Goal: Task Accomplishment & Management: Manage account settings

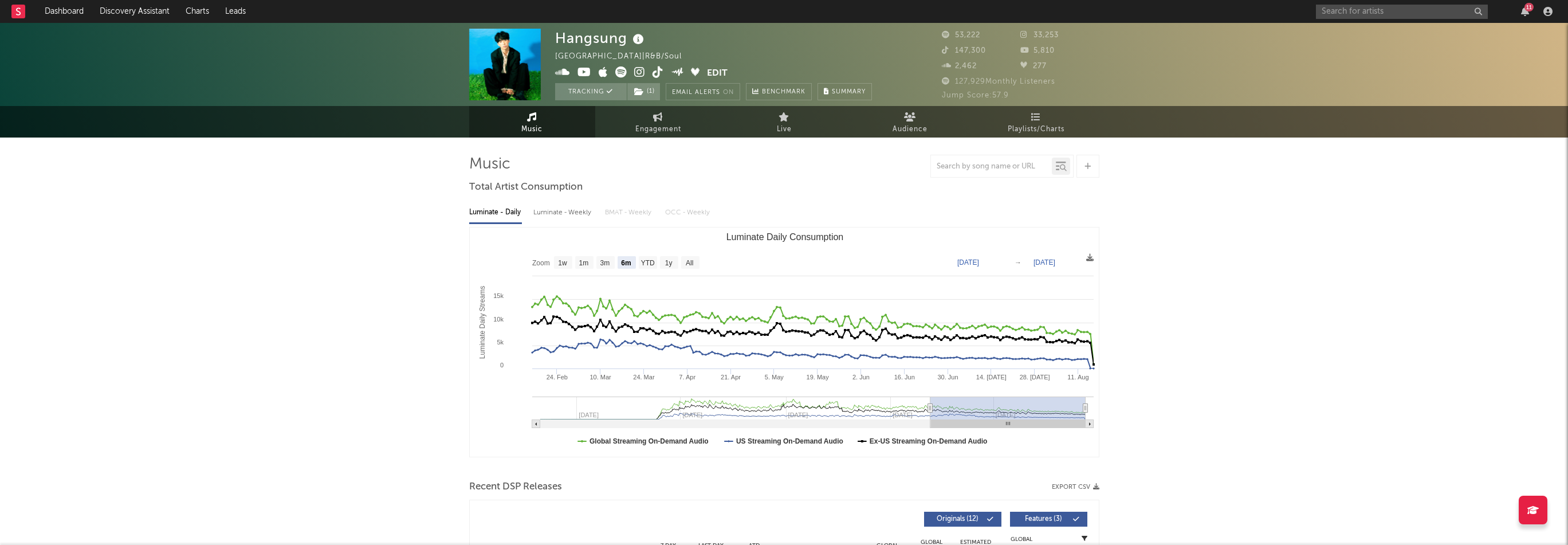
select select "6m"
click at [641, 71] on icon at bounding box center [640, 72] width 11 height 12
click at [660, 74] on icon at bounding box center [658, 72] width 11 height 12
click at [584, 75] on icon at bounding box center [584, 72] width 13 height 12
click at [641, 70] on icon at bounding box center [640, 72] width 11 height 12
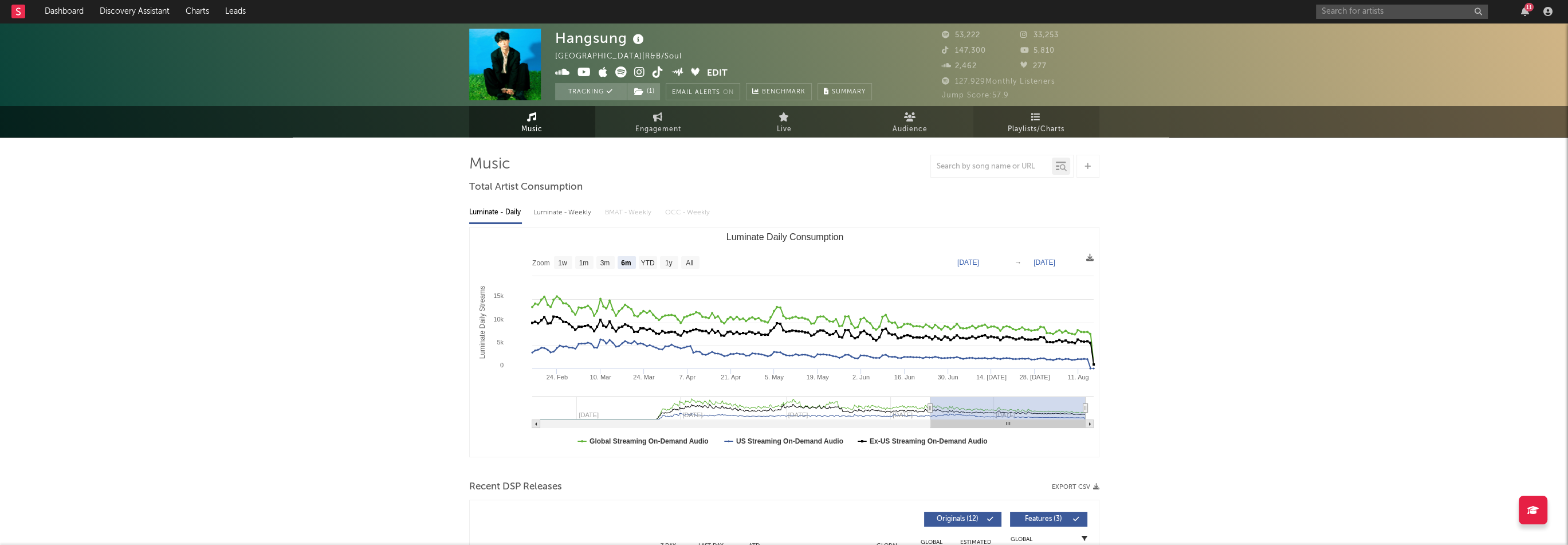
click at [1065, 122] on link "Playlists/Charts" at bounding box center [1036, 121] width 126 height 31
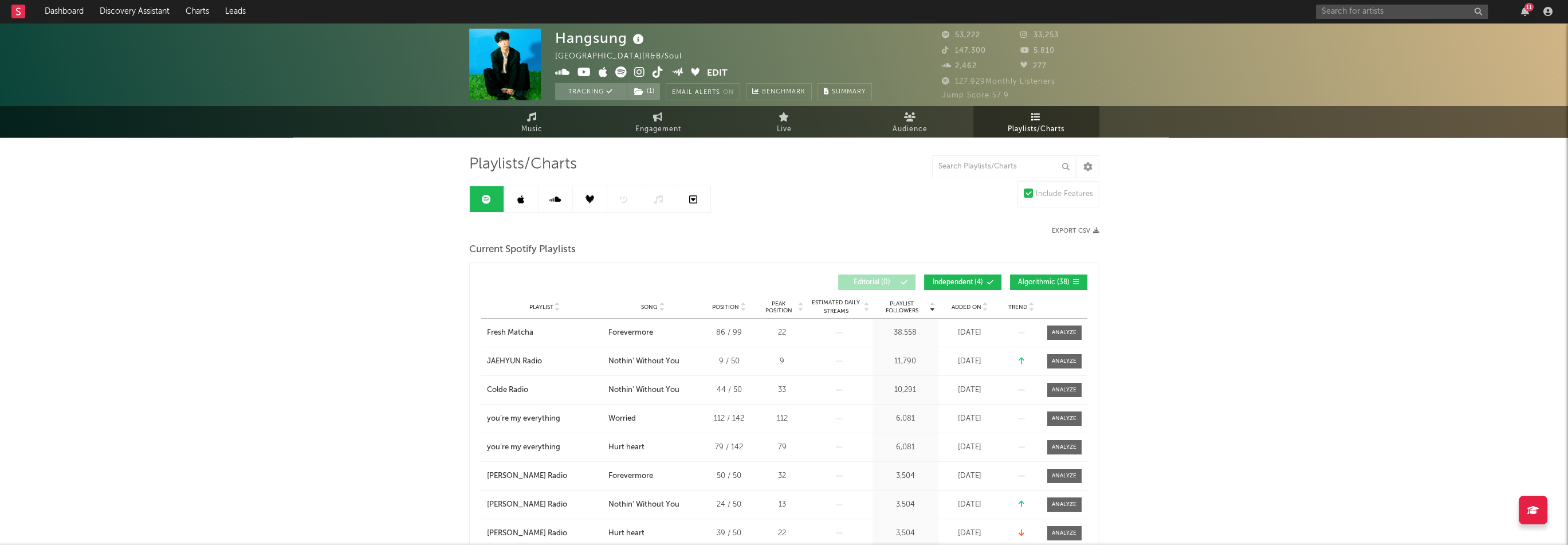
click at [524, 205] on link at bounding box center [521, 198] width 35 height 26
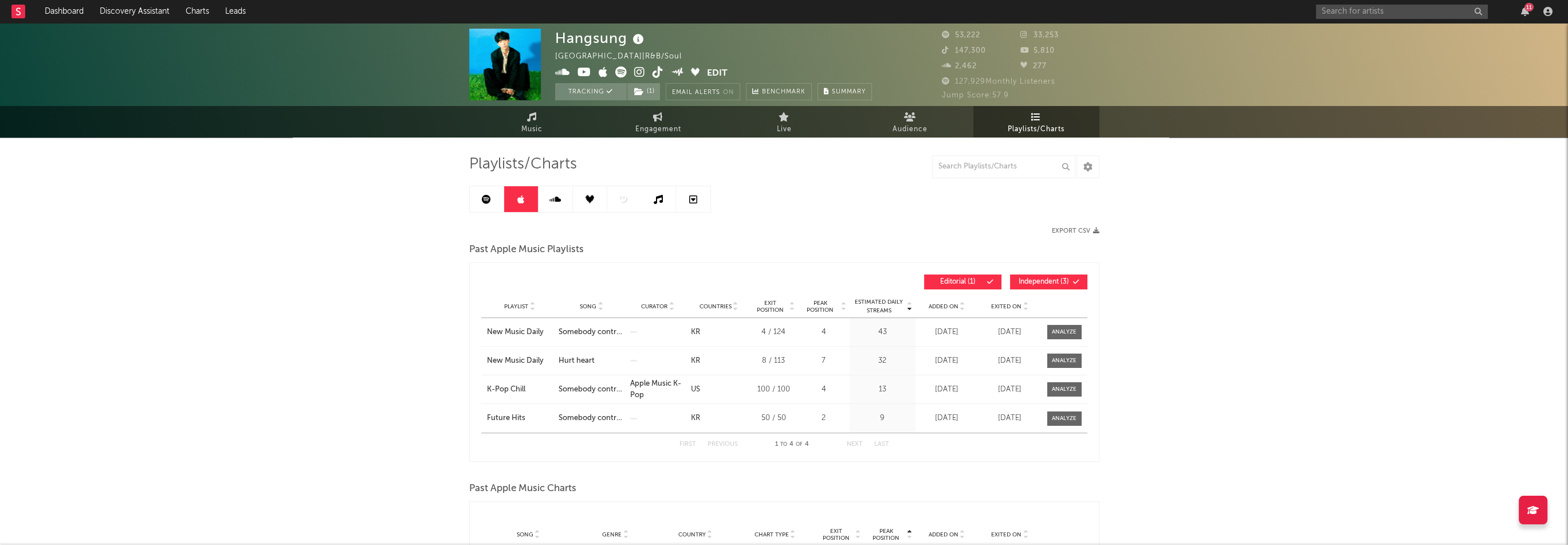
click at [948, 303] on span "Added On" at bounding box center [944, 307] width 30 height 7
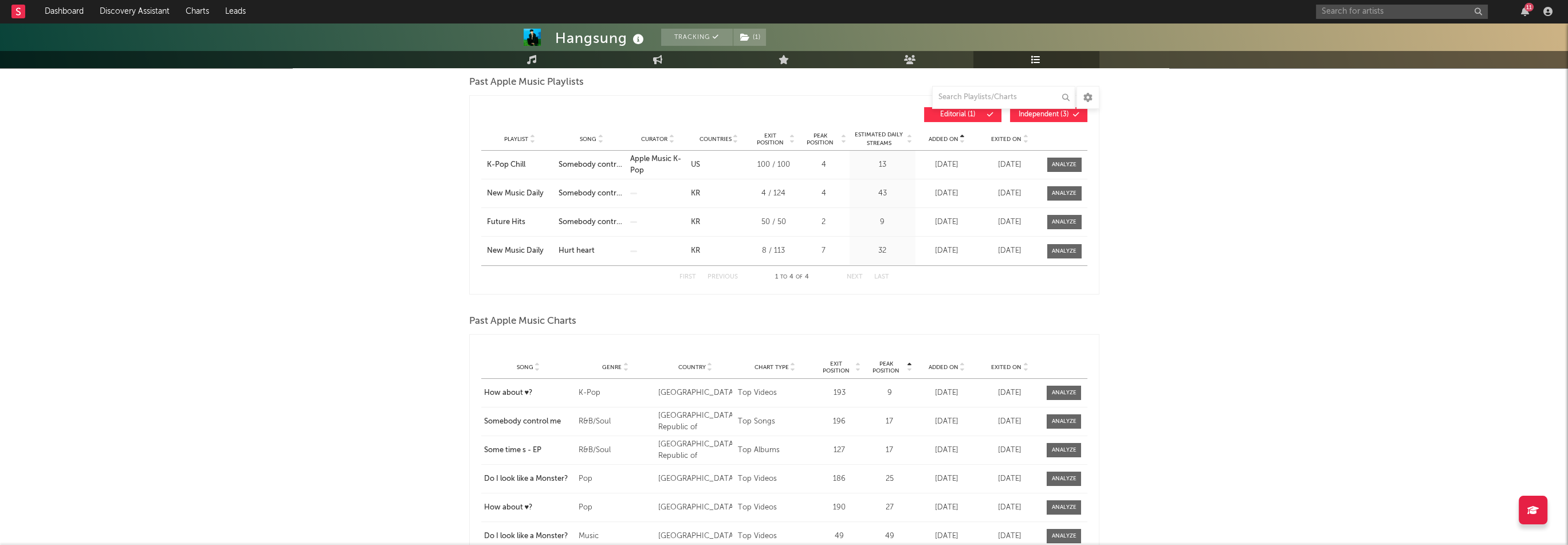
scroll to position [172, 0]
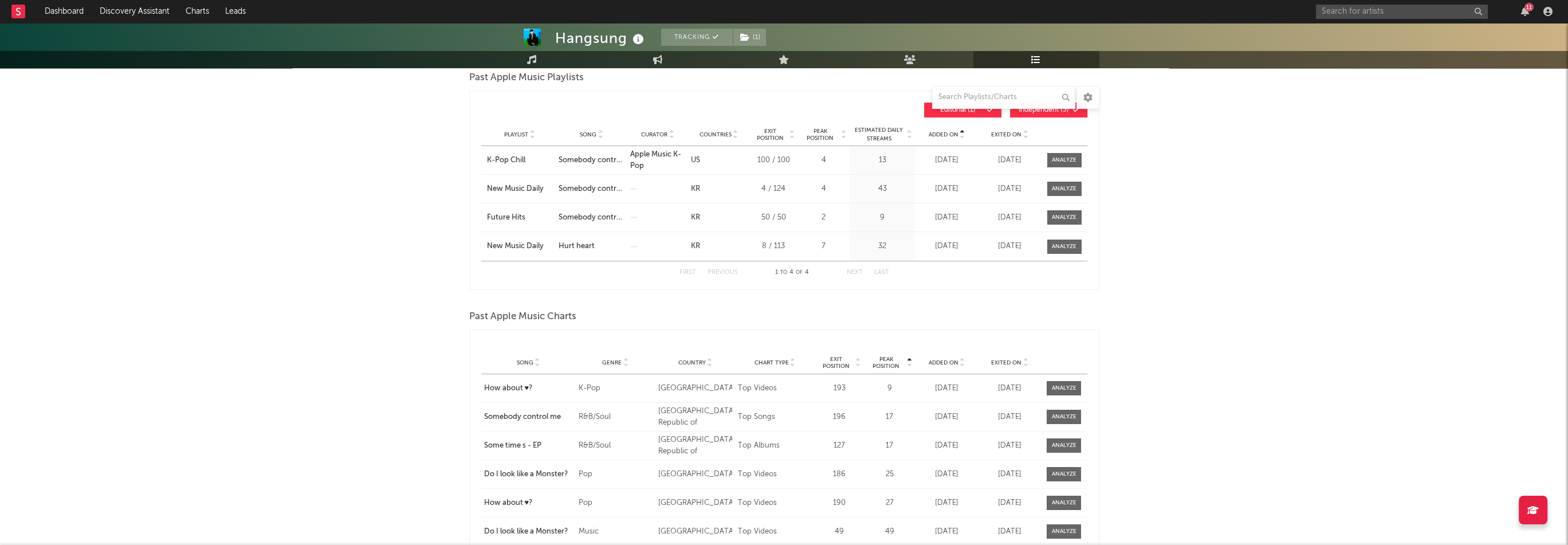
click at [954, 362] on span "Added On" at bounding box center [943, 363] width 30 height 7
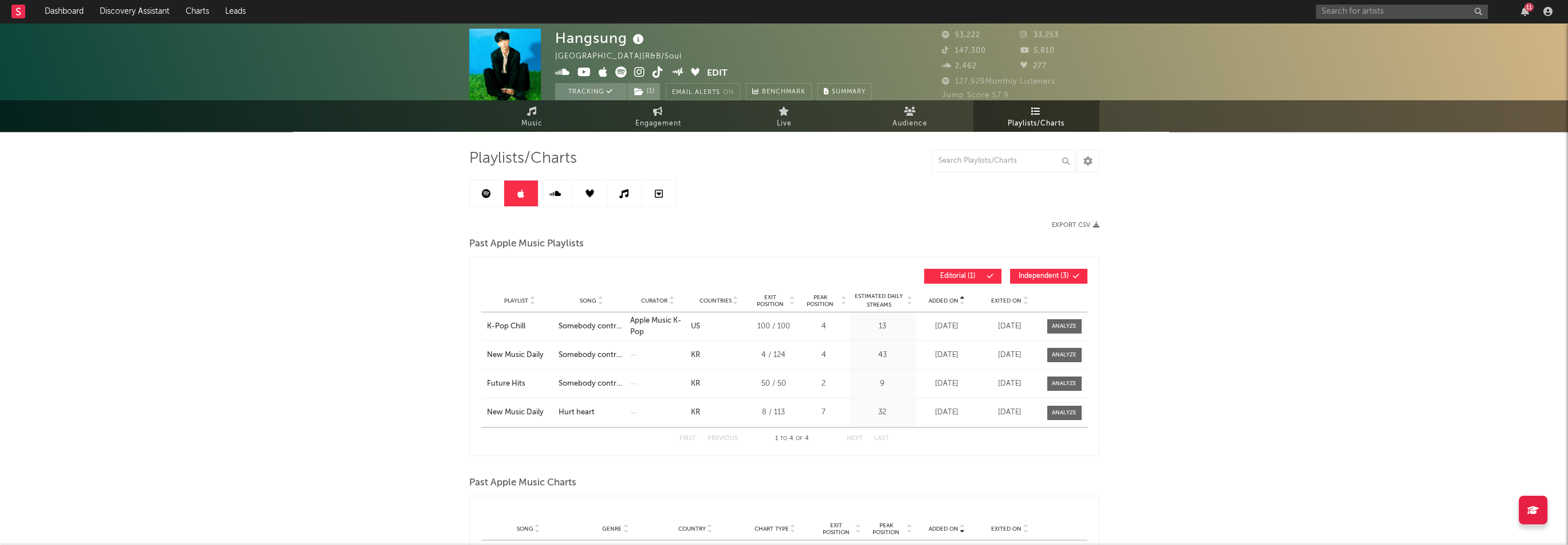
scroll to position [0, 0]
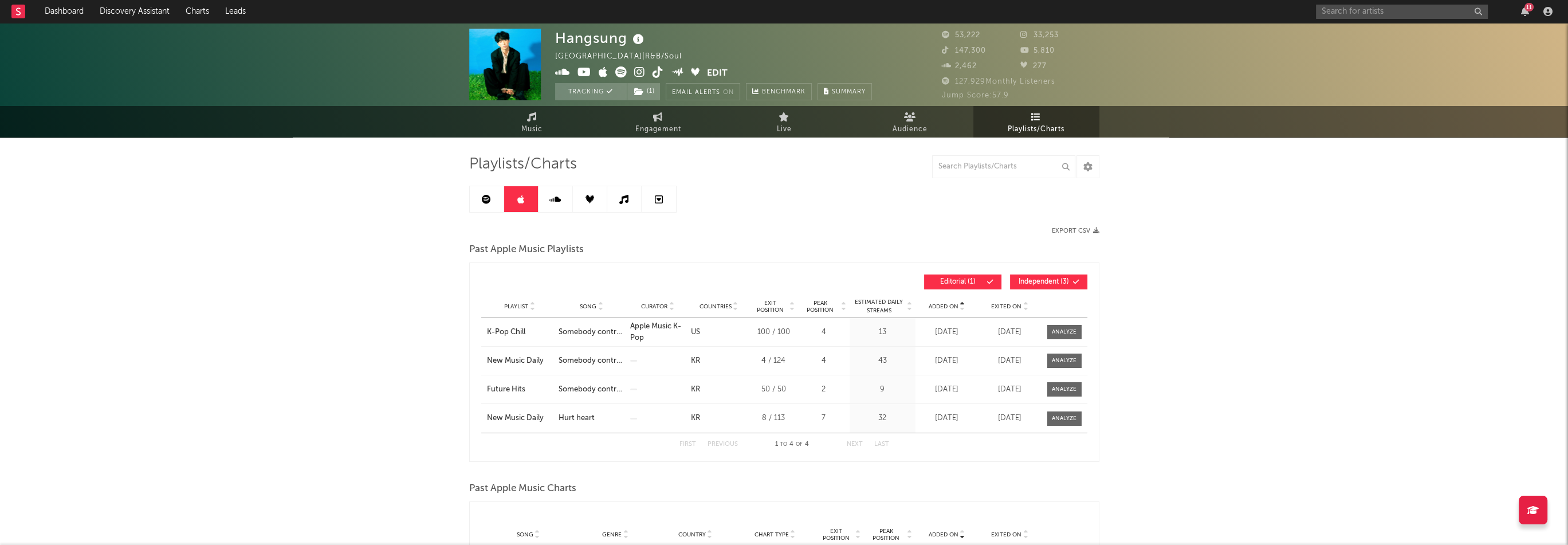
click at [492, 208] on link at bounding box center [487, 198] width 35 height 26
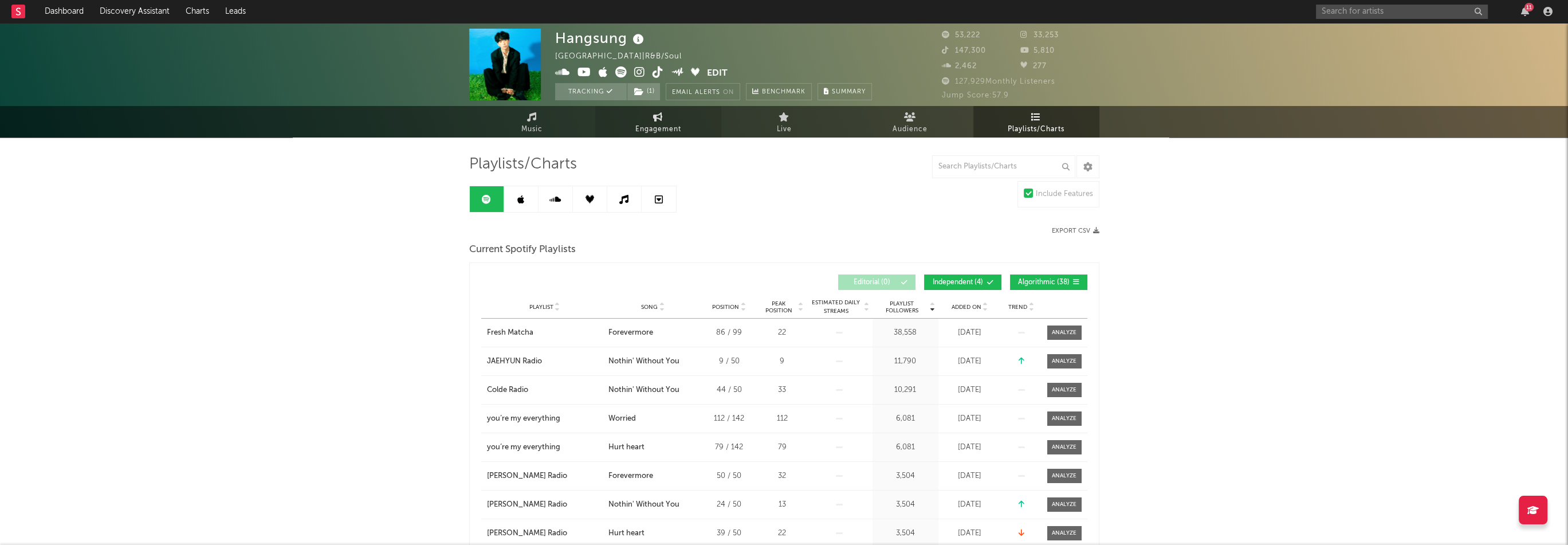
click at [657, 128] on span "Engagement" at bounding box center [659, 129] width 46 height 13
select select "1w"
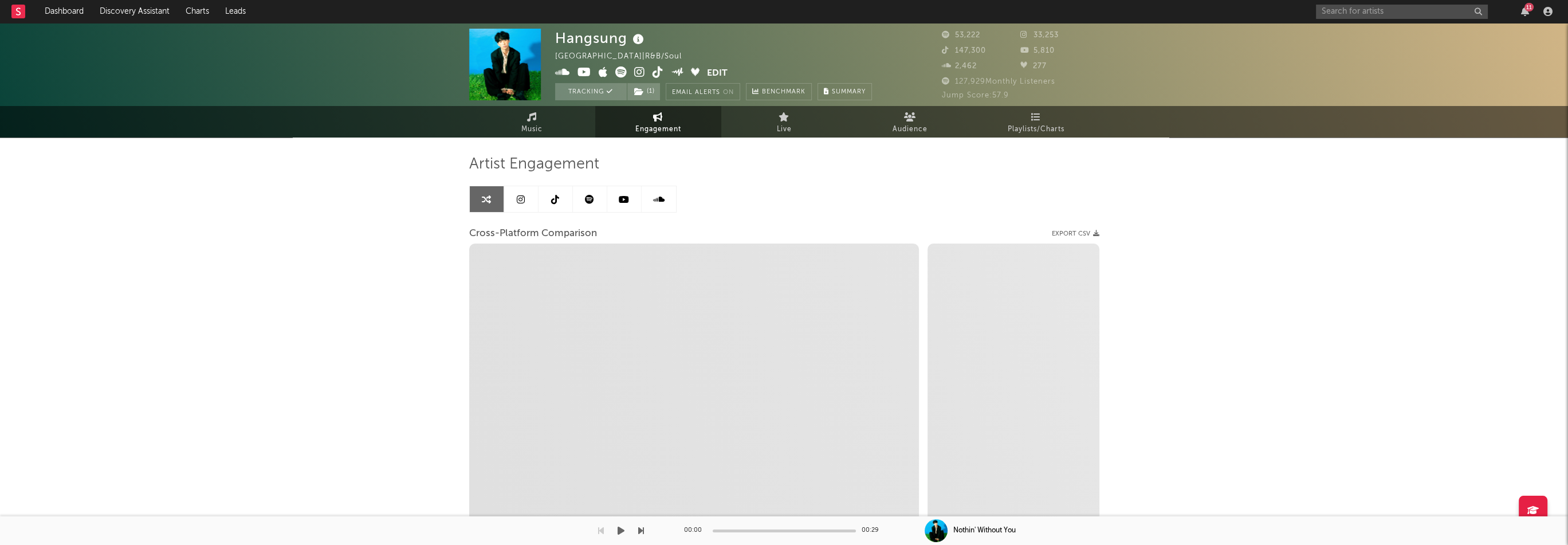
select select "1m"
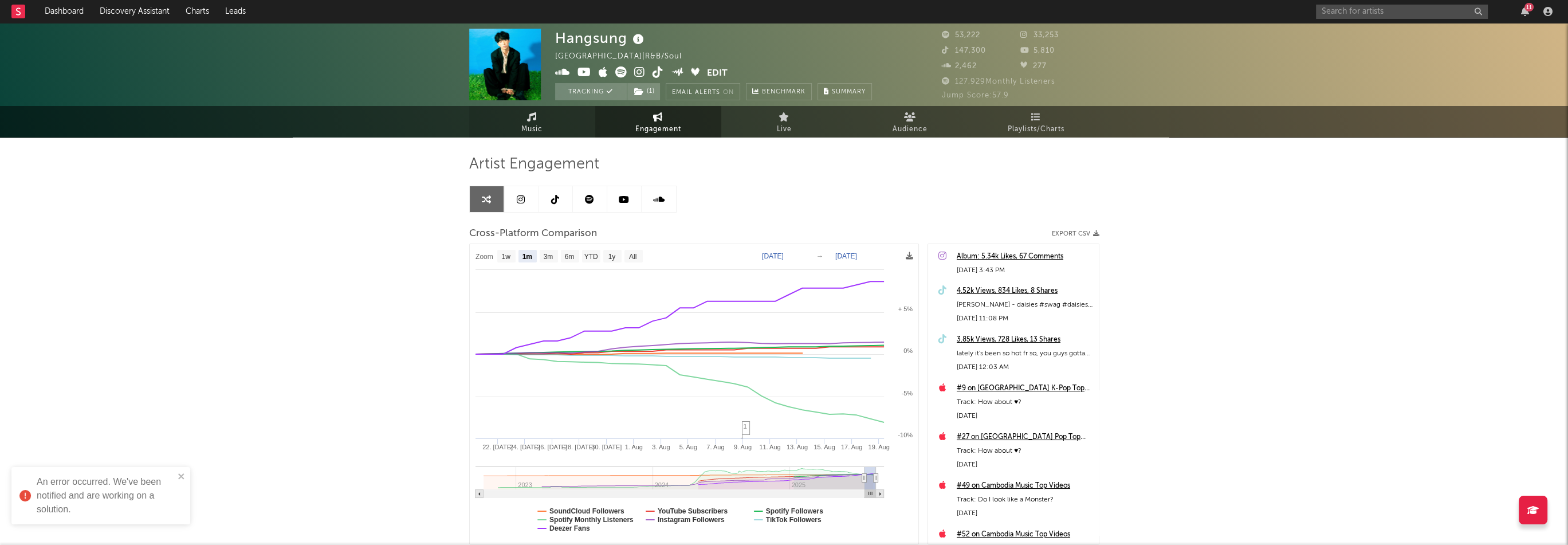
click at [569, 126] on link "Music" at bounding box center [532, 121] width 126 height 31
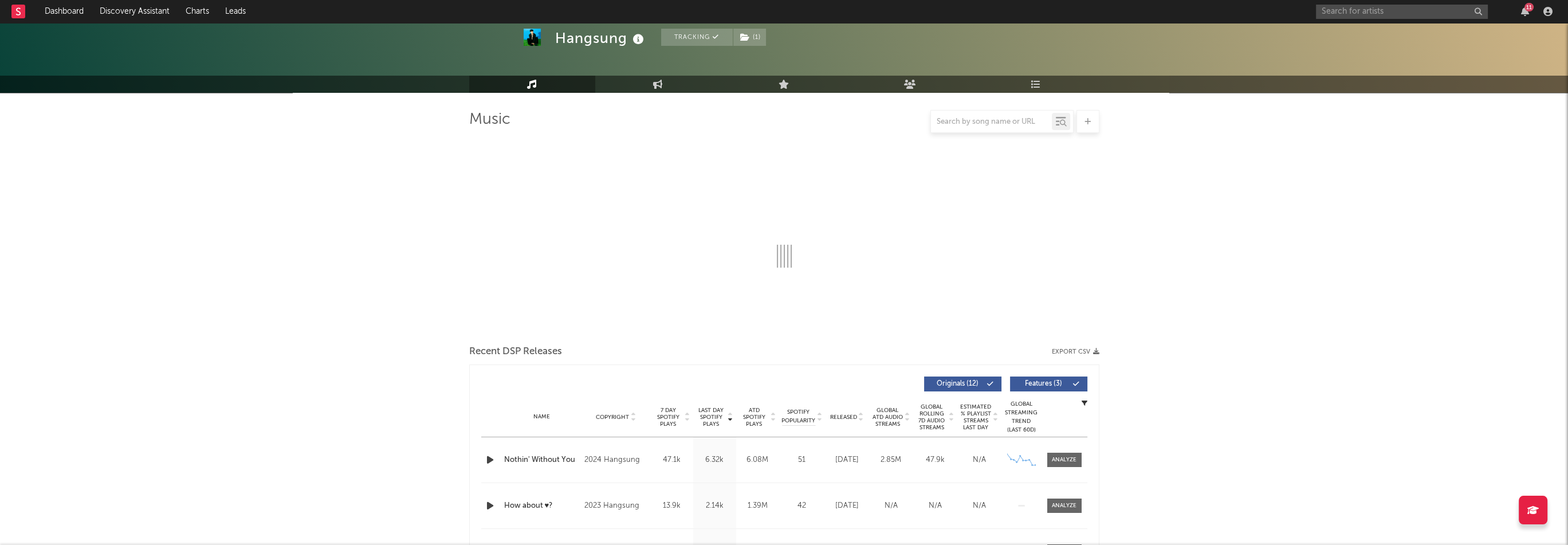
scroll to position [229, 0]
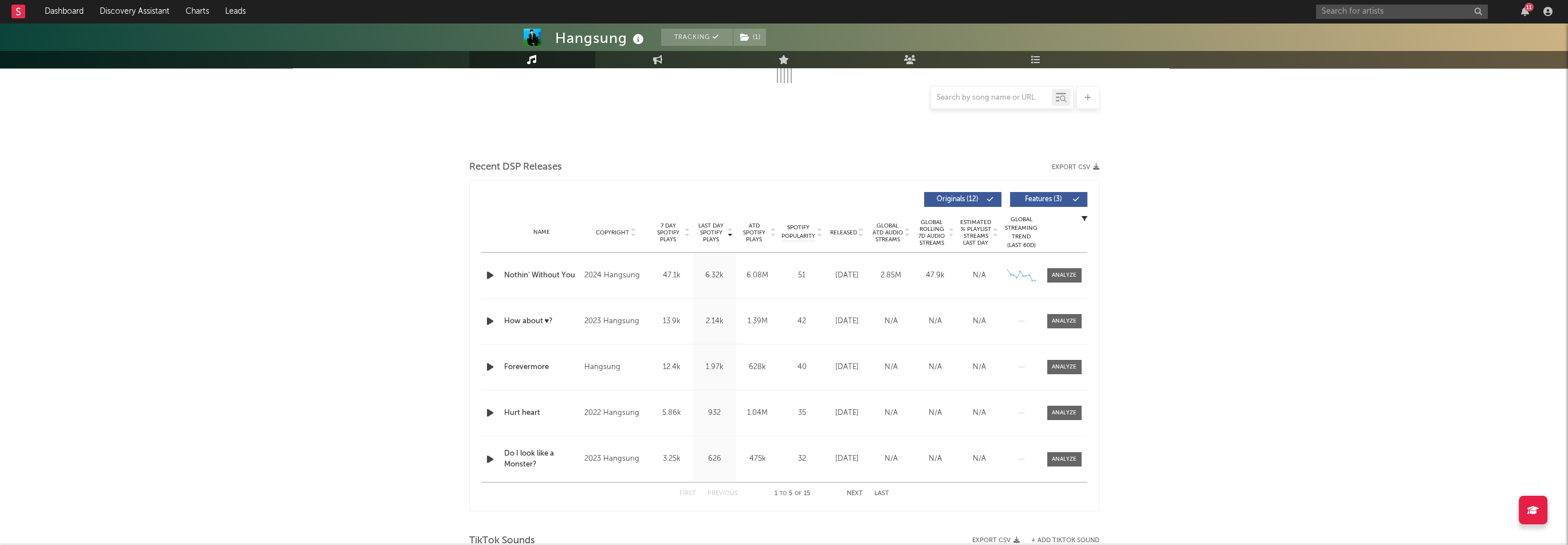
click at [848, 231] on span "Released" at bounding box center [844, 233] width 27 height 7
click at [851, 494] on button "Next" at bounding box center [855, 493] width 16 height 6
select select "6m"
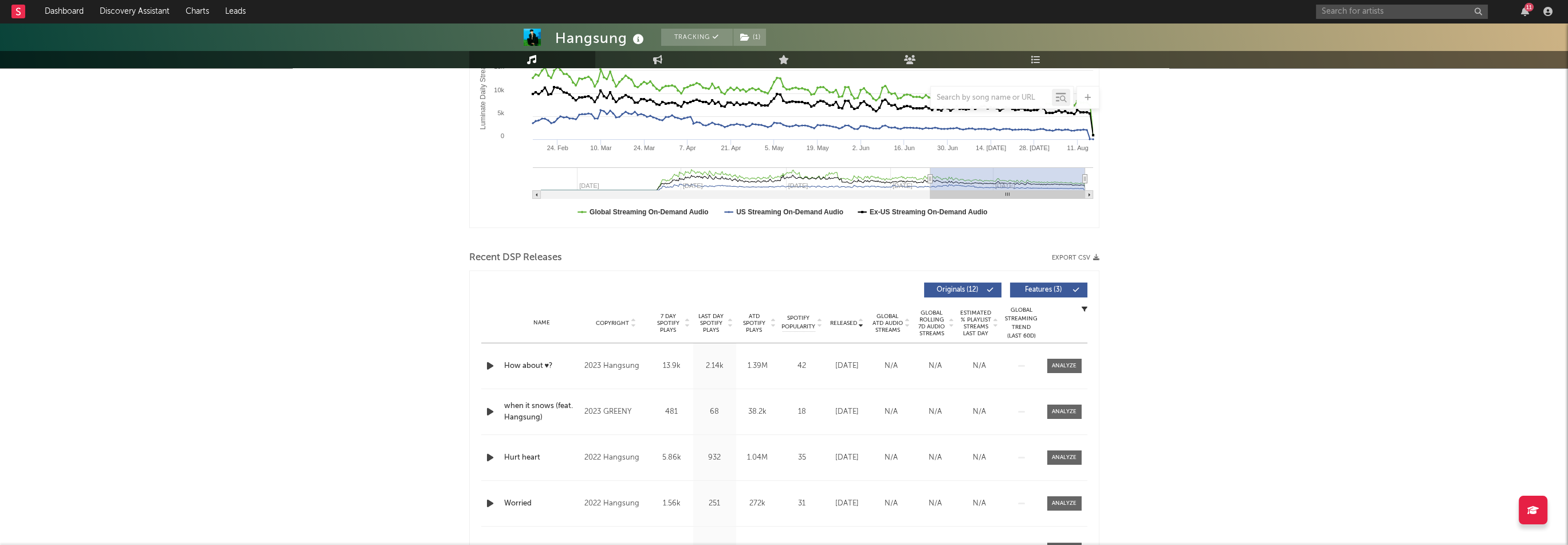
scroll to position [319, 0]
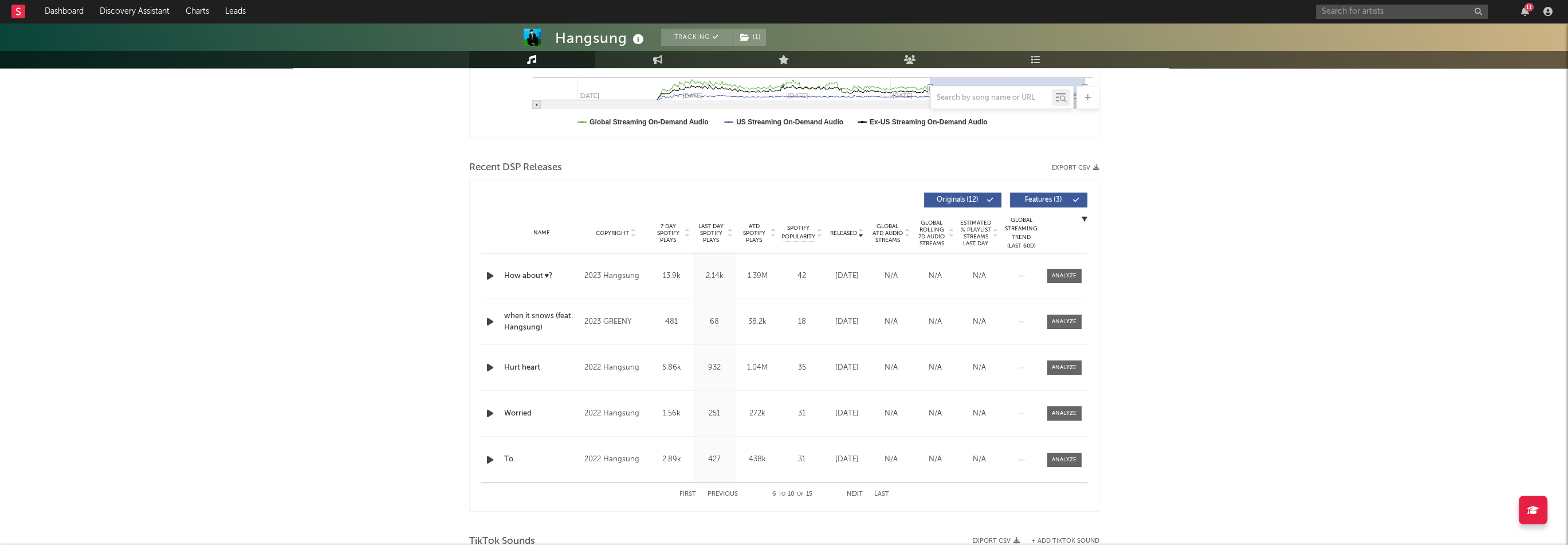
click at [852, 491] on button "Next" at bounding box center [855, 493] width 16 height 6
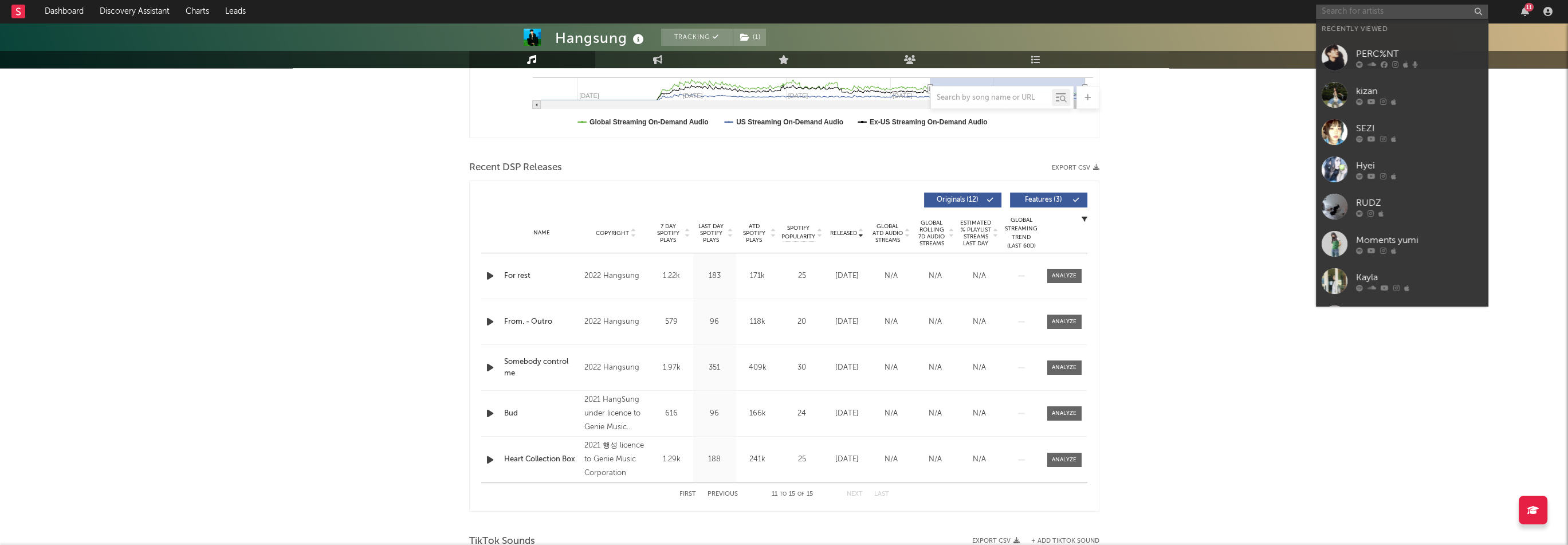
click at [1372, 14] on input "text" at bounding box center [1402, 12] width 172 height 14
paste input "[URL][DOMAIN_NAME]"
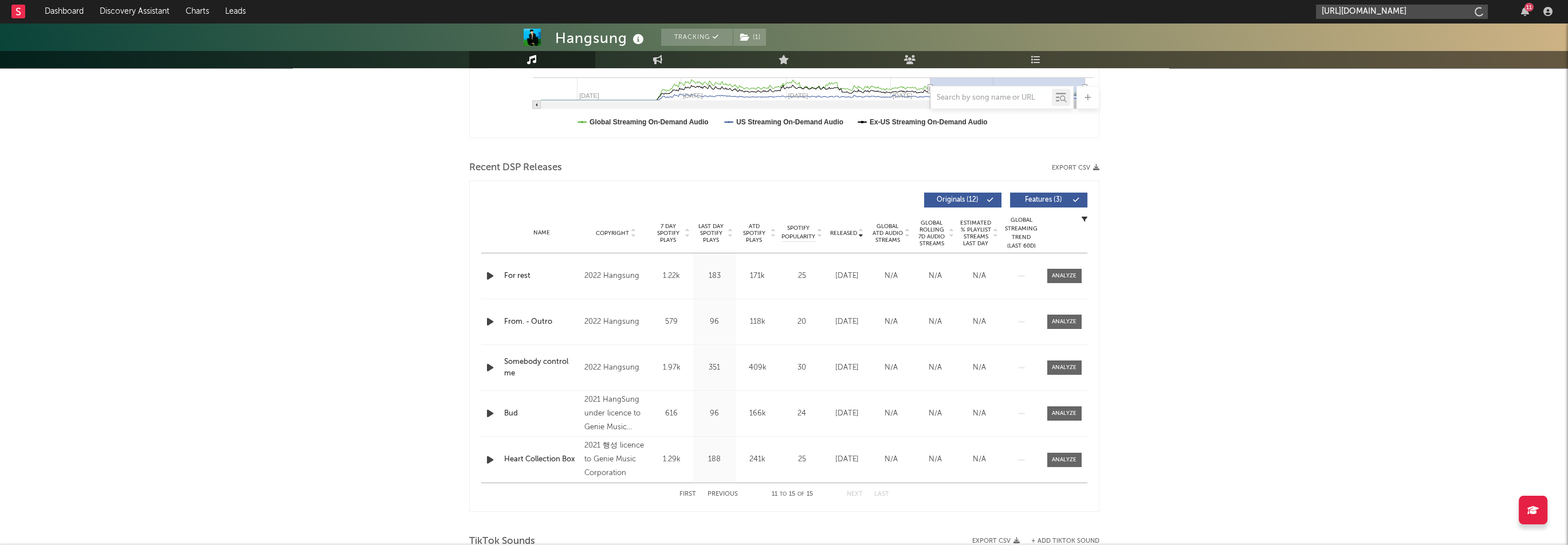
scroll to position [0, 62]
type input "[URL][DOMAIN_NAME]"
click at [1380, 31] on div "kizan" at bounding box center [1420, 37] width 126 height 13
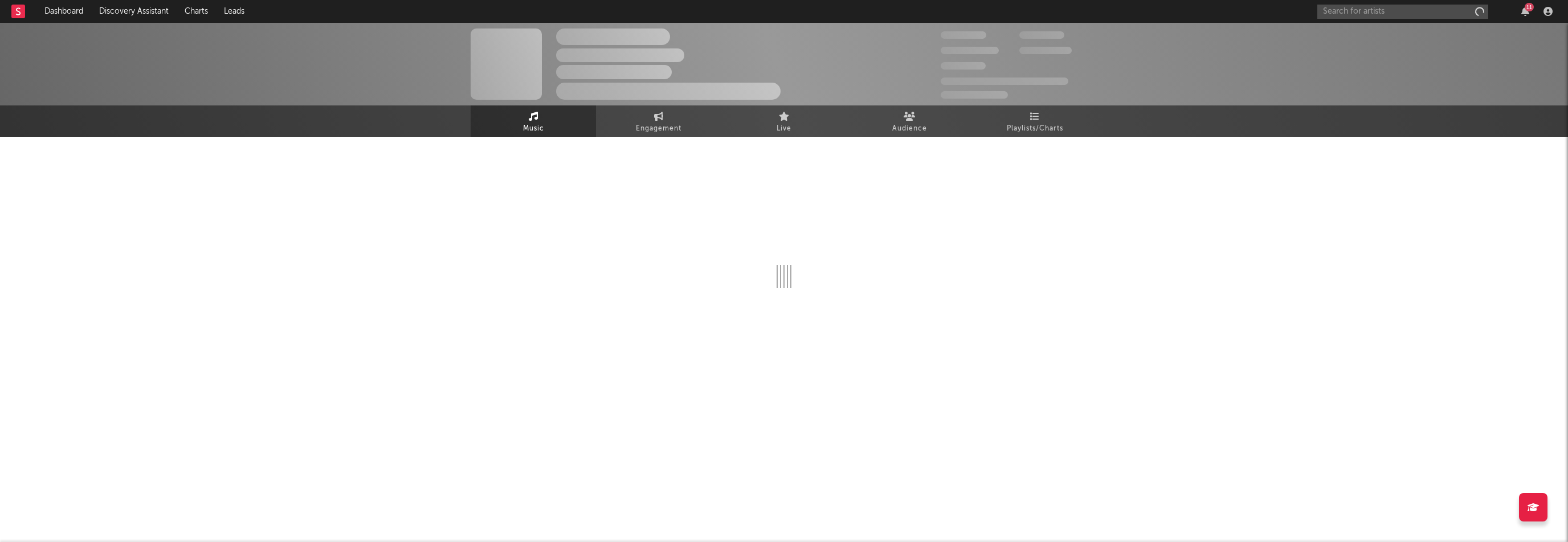
click at [1526, 9] on div "11" at bounding box center [1529, 7] width 9 height 9
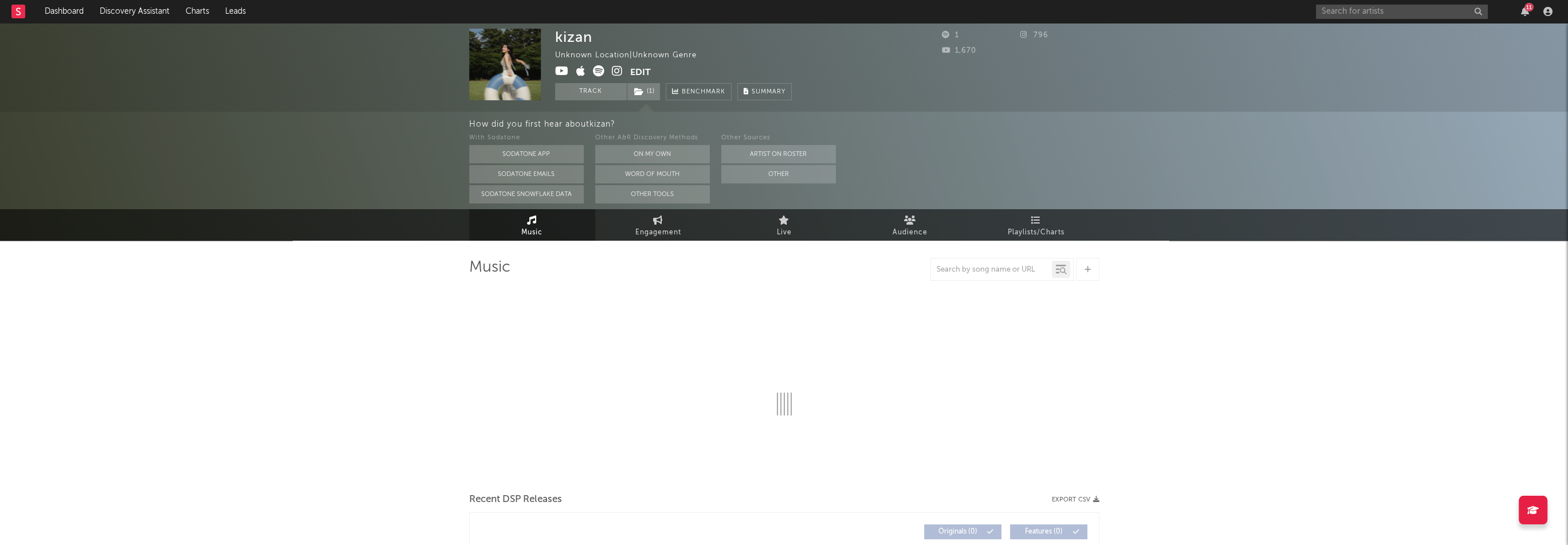
click at [1535, 9] on div "11" at bounding box center [1436, 12] width 241 height 23
select select "1w"
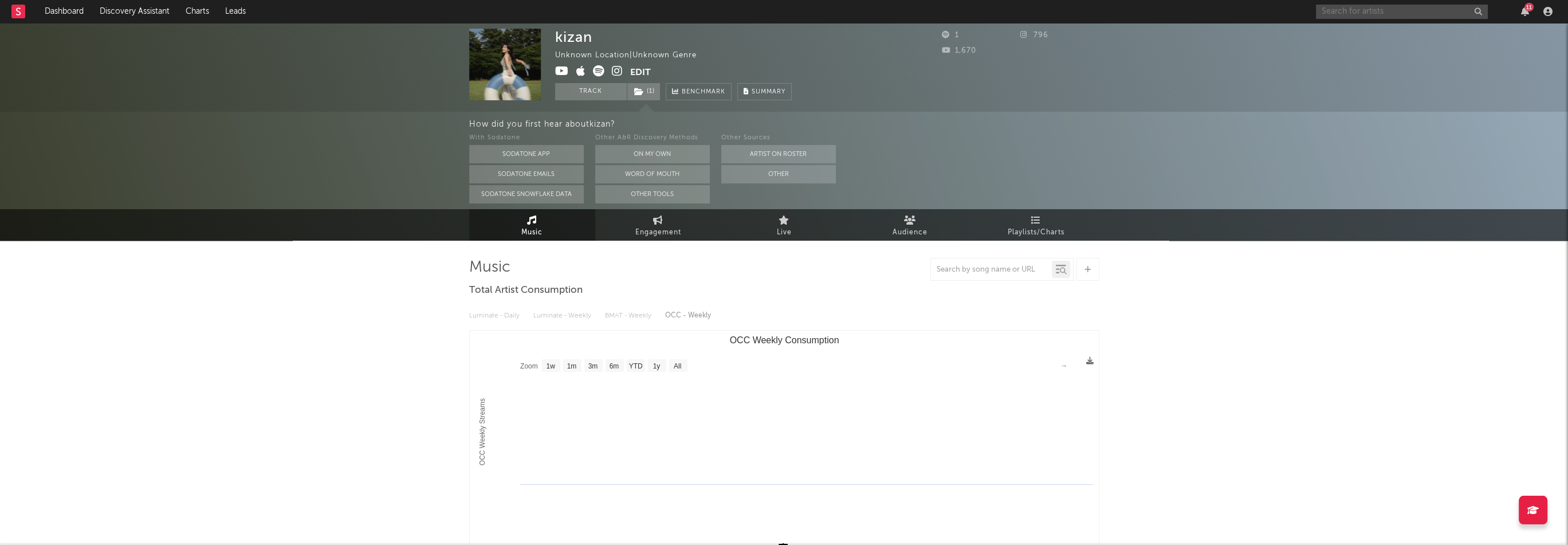
click at [1371, 11] on input "text" at bounding box center [1402, 12] width 172 height 14
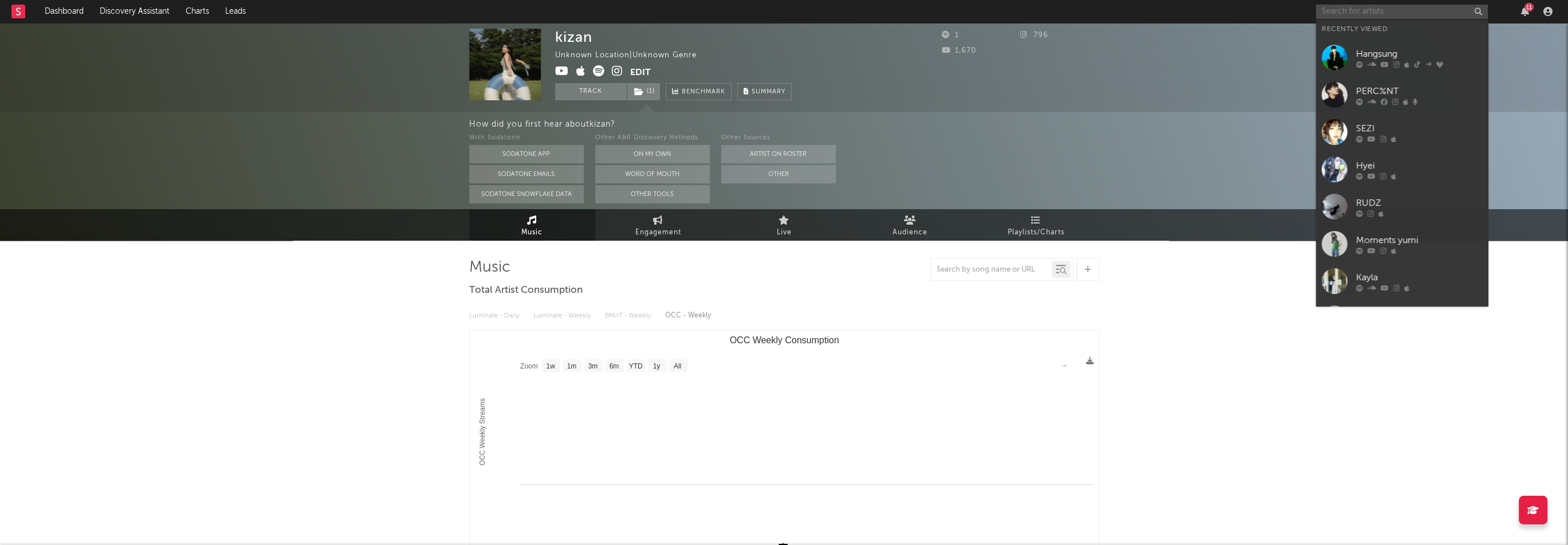
paste input "[URL][DOMAIN_NAME]"
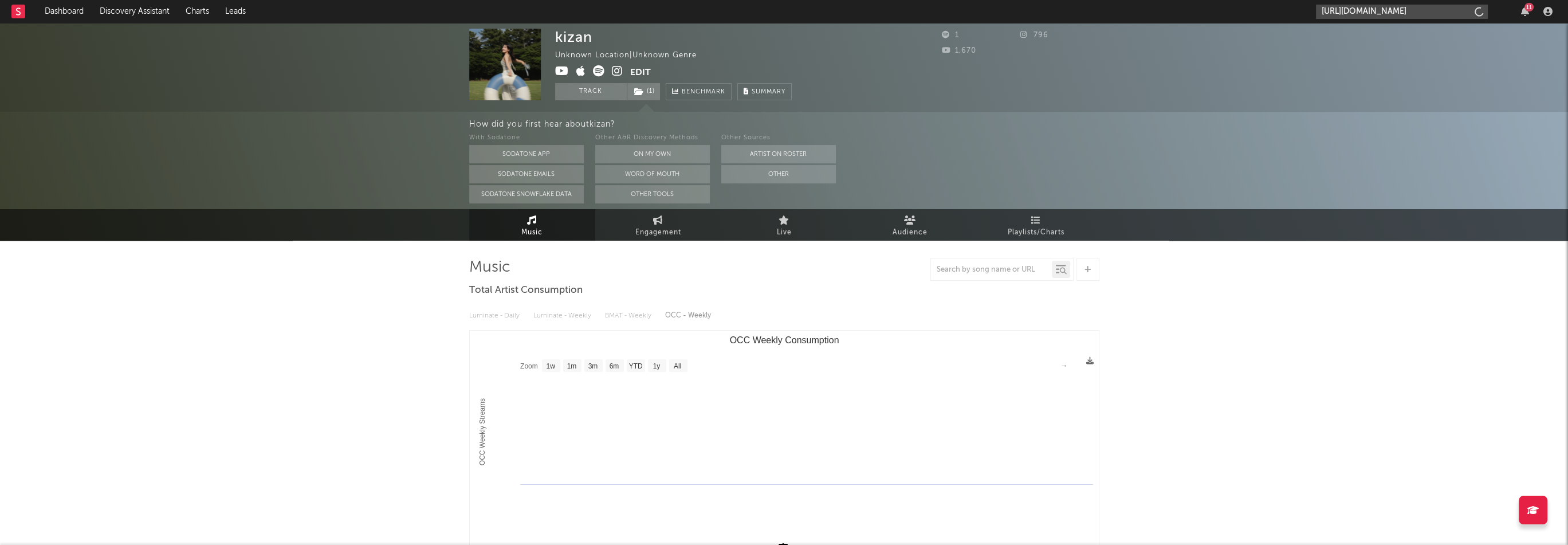
scroll to position [0, 70]
type input "[URL][DOMAIN_NAME]"
click at [1366, 31] on div "sihov" at bounding box center [1420, 37] width 126 height 13
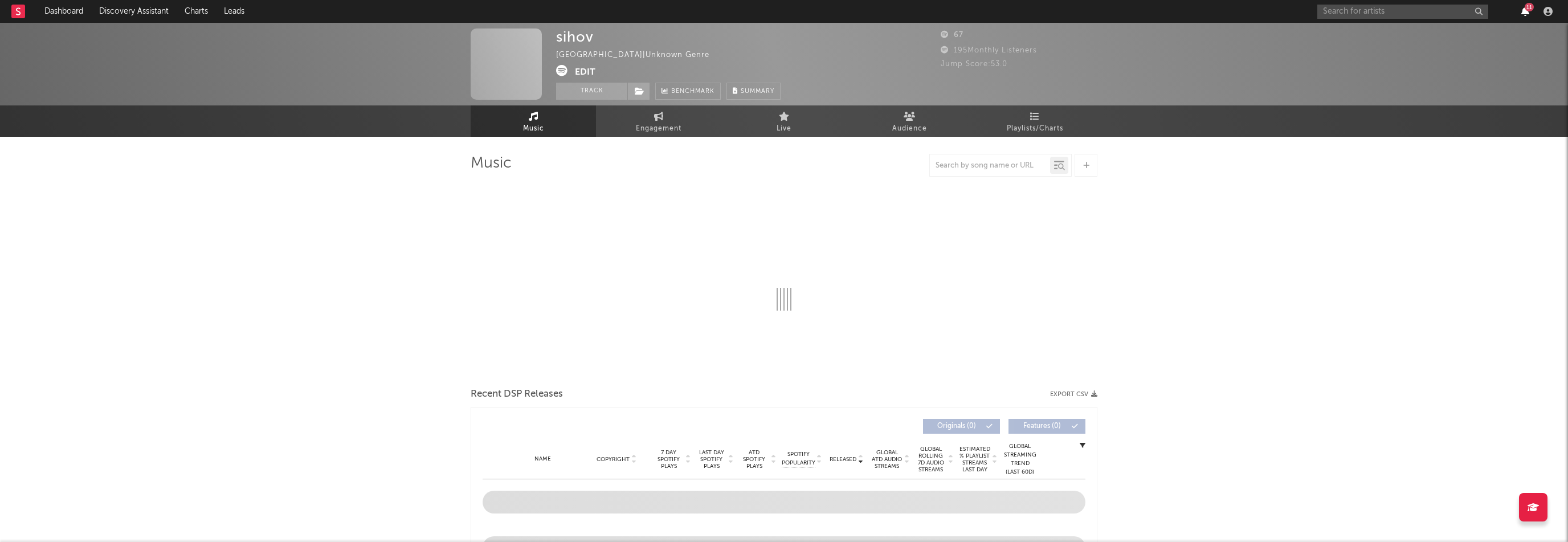
click at [1520, 11] on div "11" at bounding box center [1525, 11] width 17 height 9
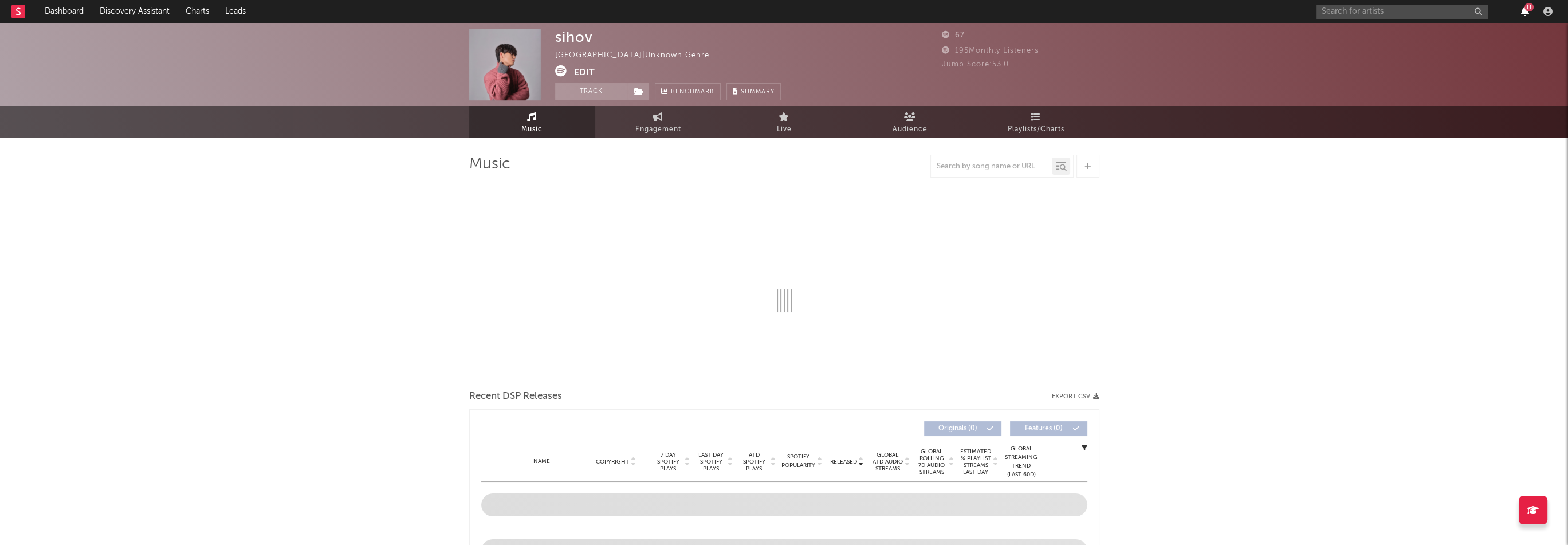
click at [1526, 12] on icon "button" at bounding box center [1524, 12] width 8 height 9
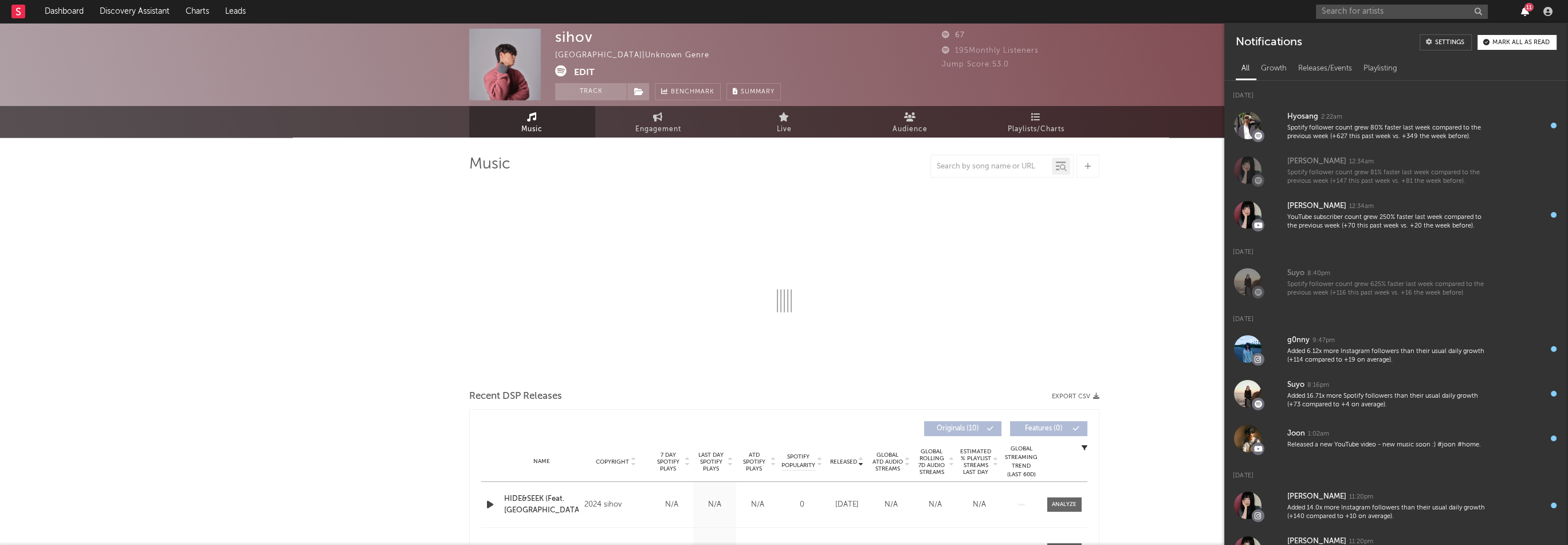
select select "1w"
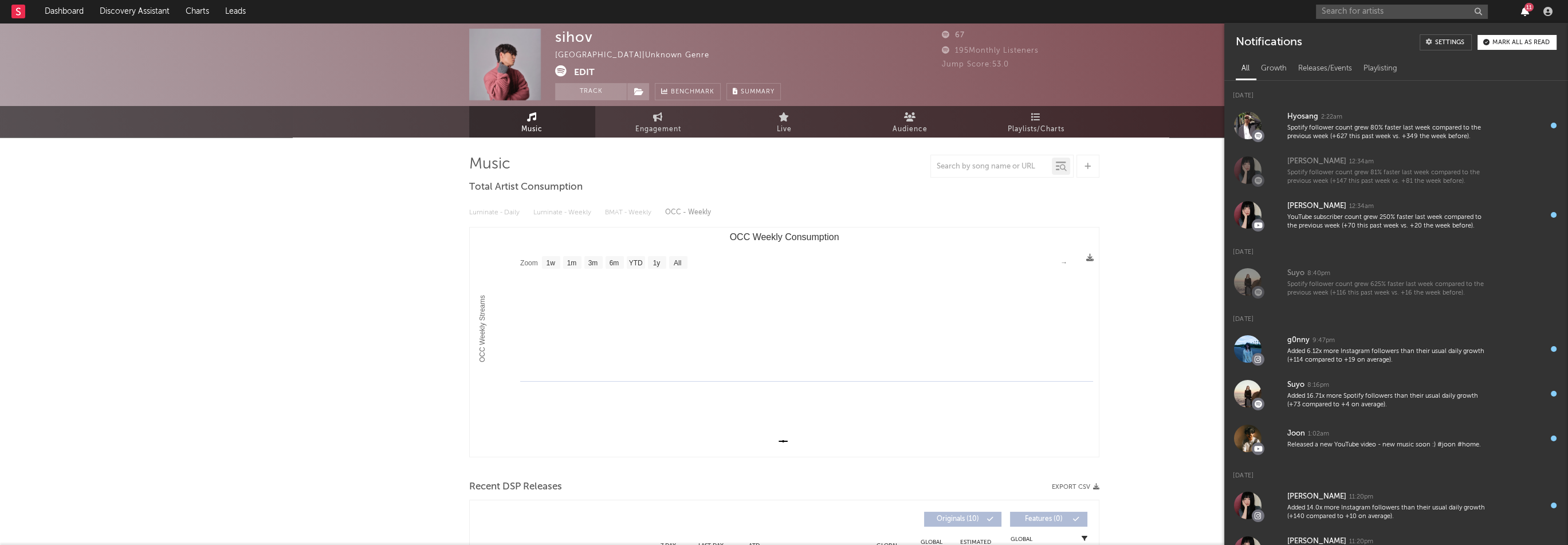
click at [1526, 12] on icon "button" at bounding box center [1524, 12] width 8 height 9
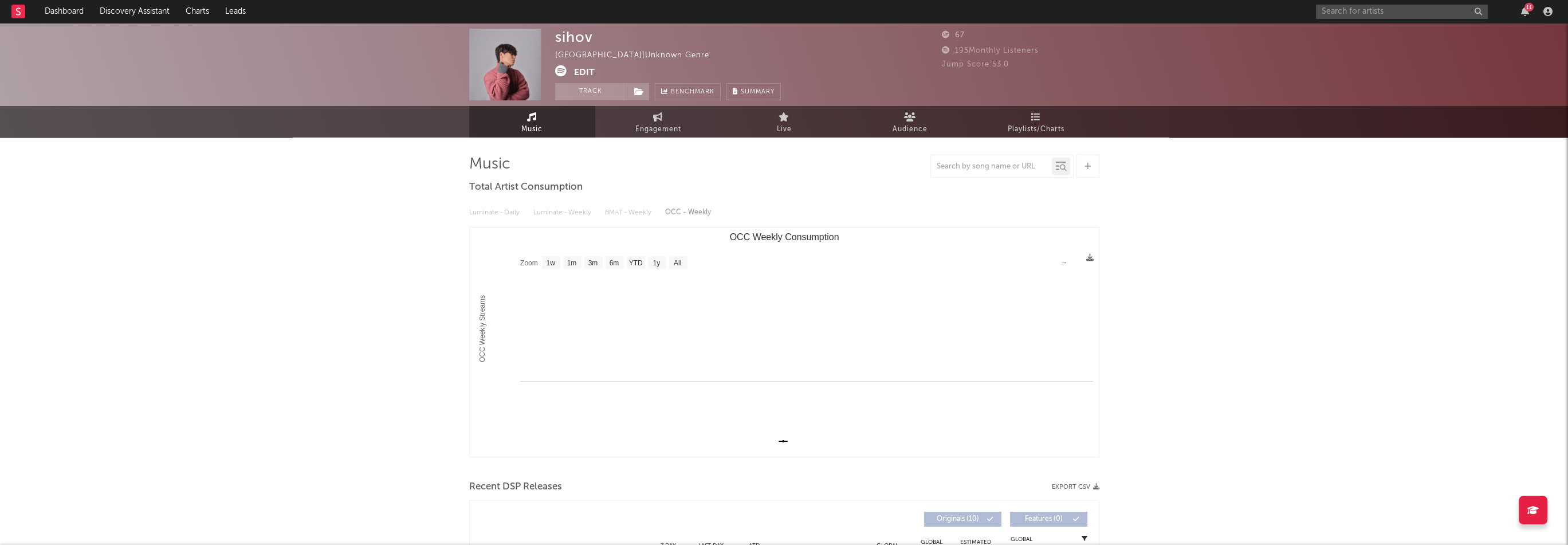
click at [573, 39] on div "sihov" at bounding box center [574, 36] width 38 height 17
copy div "sihov"
click at [589, 68] on button "Edit" at bounding box center [584, 72] width 20 height 14
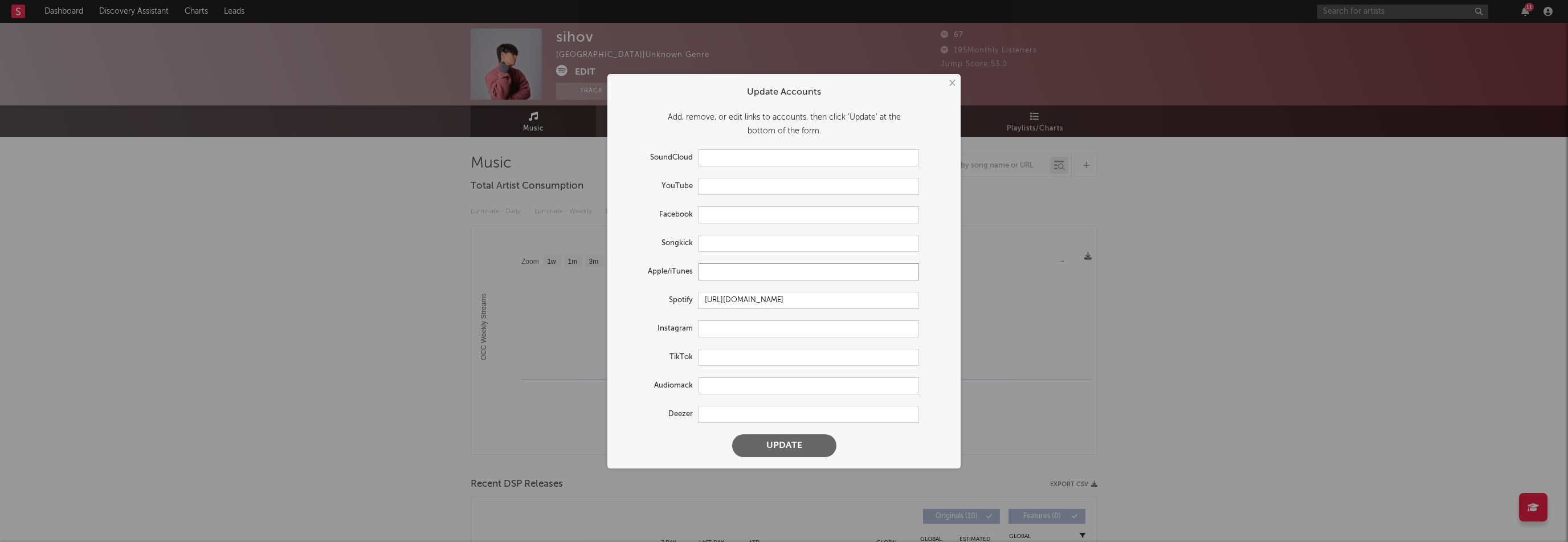
drag, startPoint x: 709, startPoint y: 271, endPoint x: 718, endPoint y: 274, distance: 9.5
click at [710, 271] on input "text" at bounding box center [808, 271] width 220 height 17
paste input "[URL][DOMAIN_NAME]"
type input "[URL][DOMAIN_NAME]"
click at [730, 330] on input "text" at bounding box center [808, 328] width 220 height 17
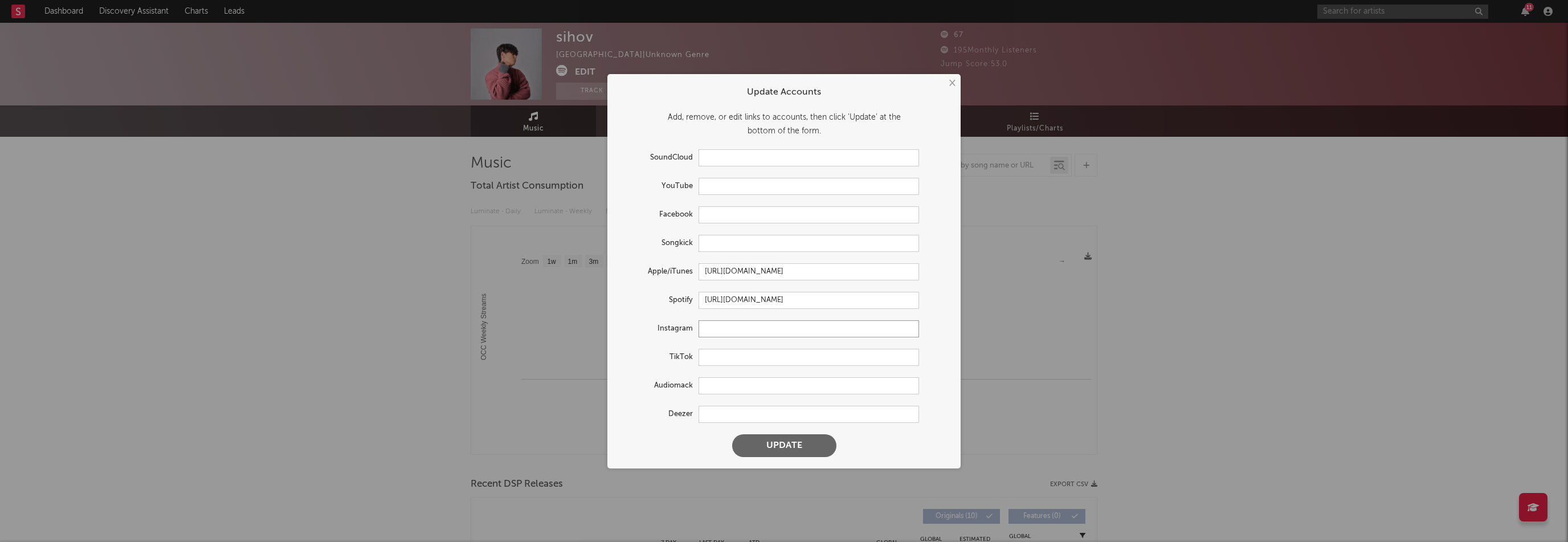
paste input "[URL][DOMAIN_NAME]"
type input "[URL][DOMAIN_NAME]"
click at [788, 447] on button "Update" at bounding box center [784, 446] width 104 height 23
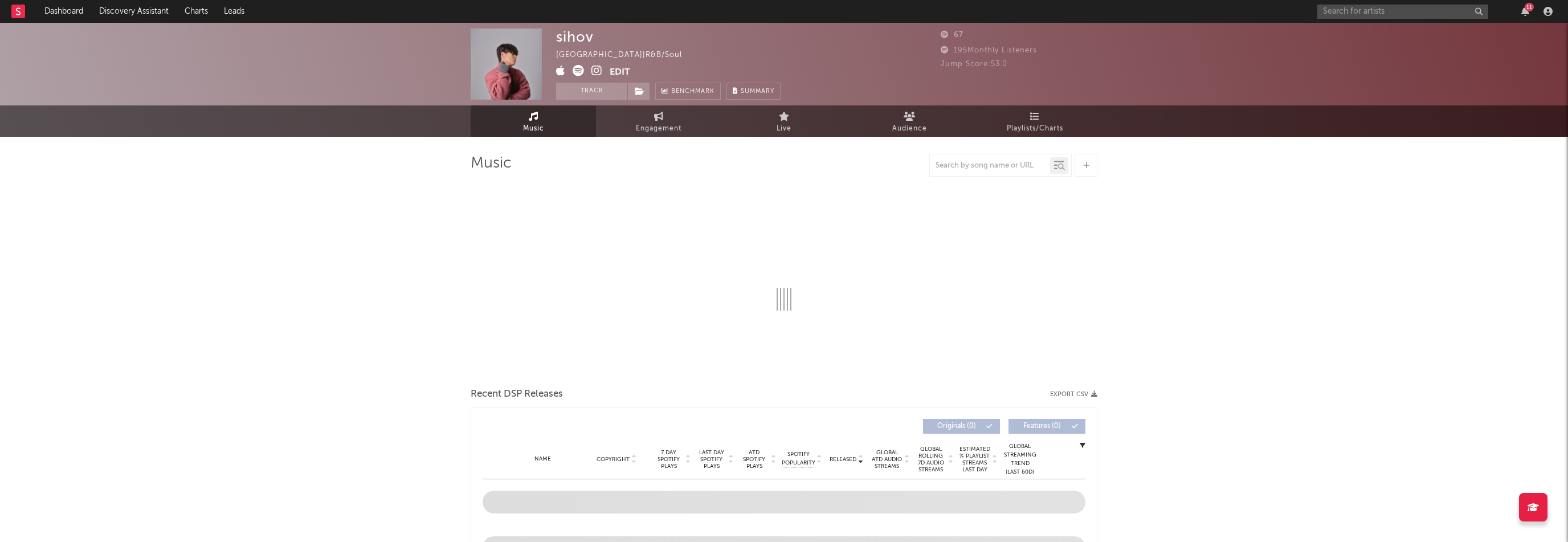
select select "1w"
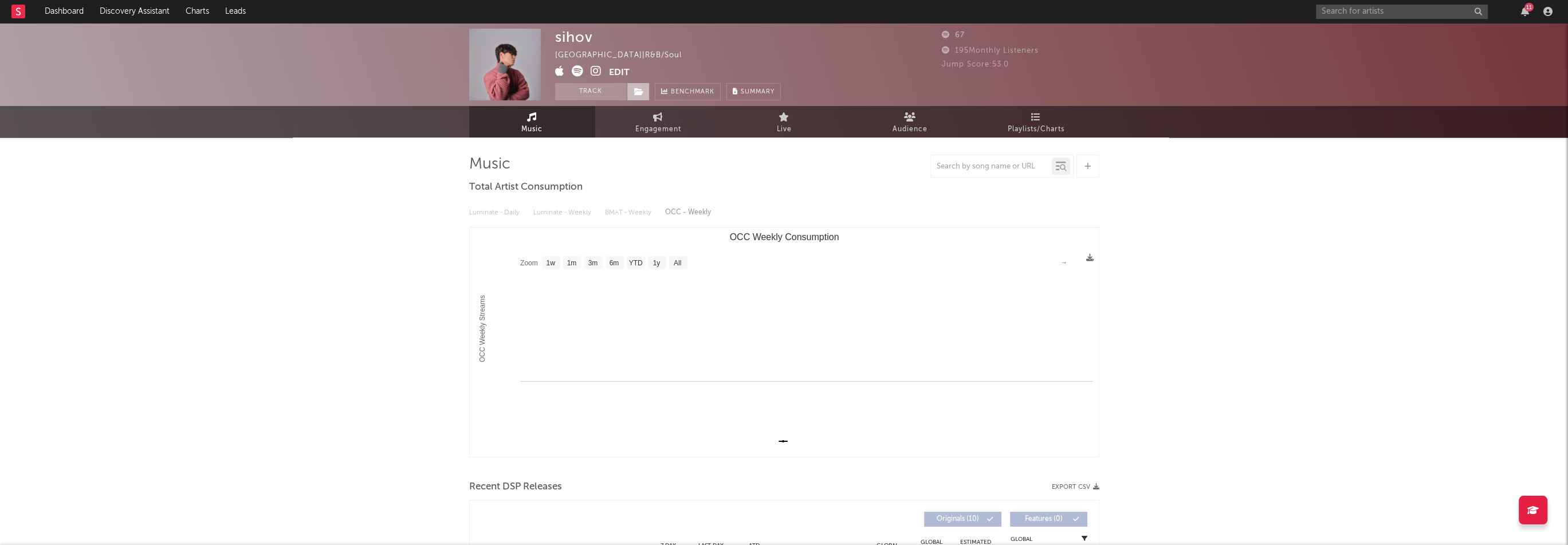
click at [635, 97] on span at bounding box center [638, 91] width 23 height 17
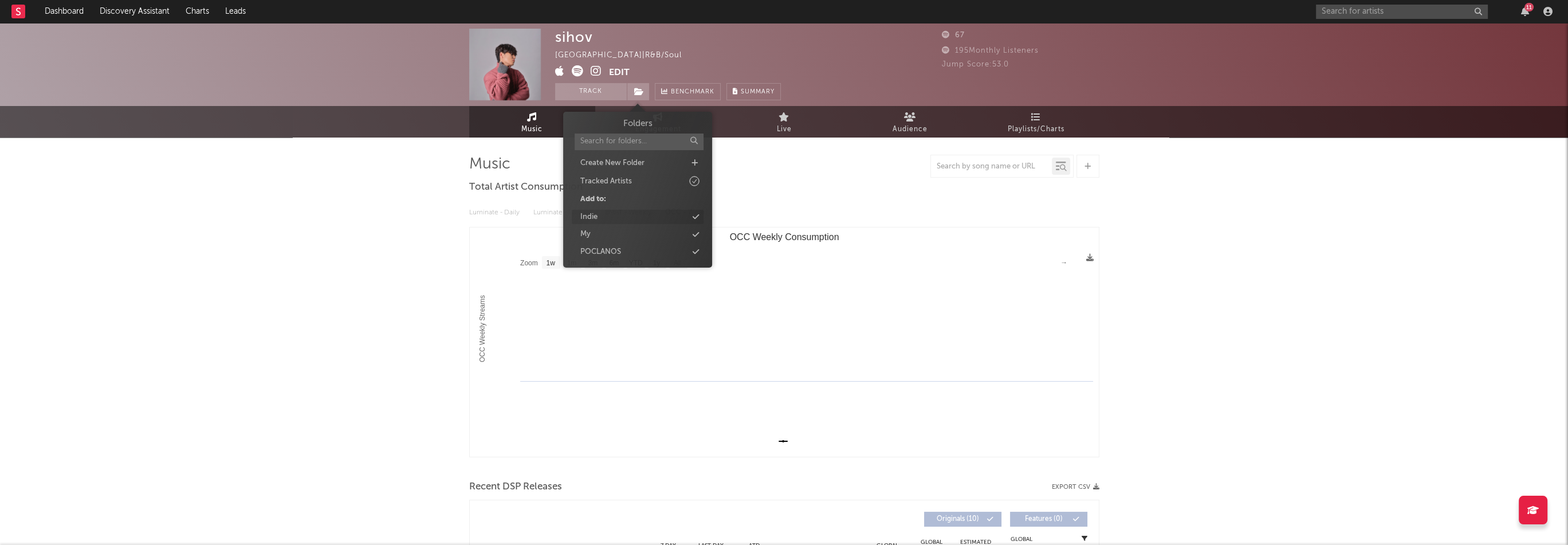
click at [612, 220] on div "Indie" at bounding box center [637, 217] width 132 height 15
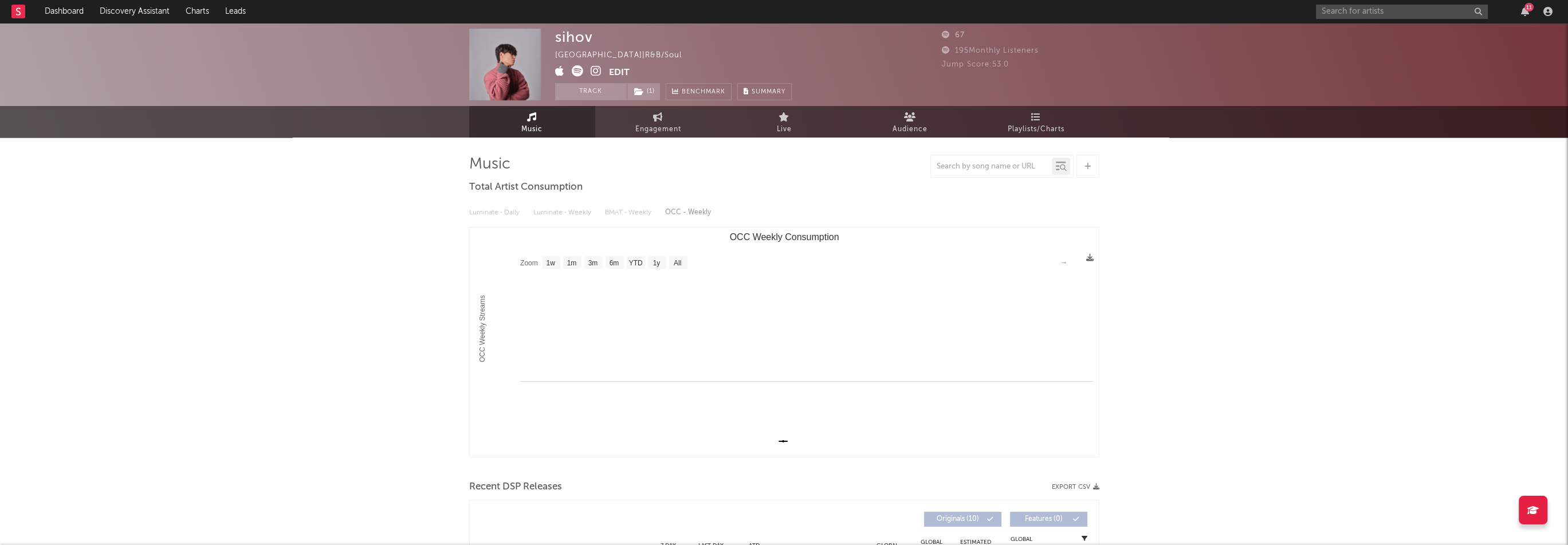
click at [375, 90] on div "sihov Indonesia | R&B/Soul Edit Track ( 1 ) Benchmark Summary 67 195 Monthly Li…" at bounding box center [784, 64] width 1568 height 83
click at [82, 16] on link "Dashboard" at bounding box center [64, 12] width 55 height 23
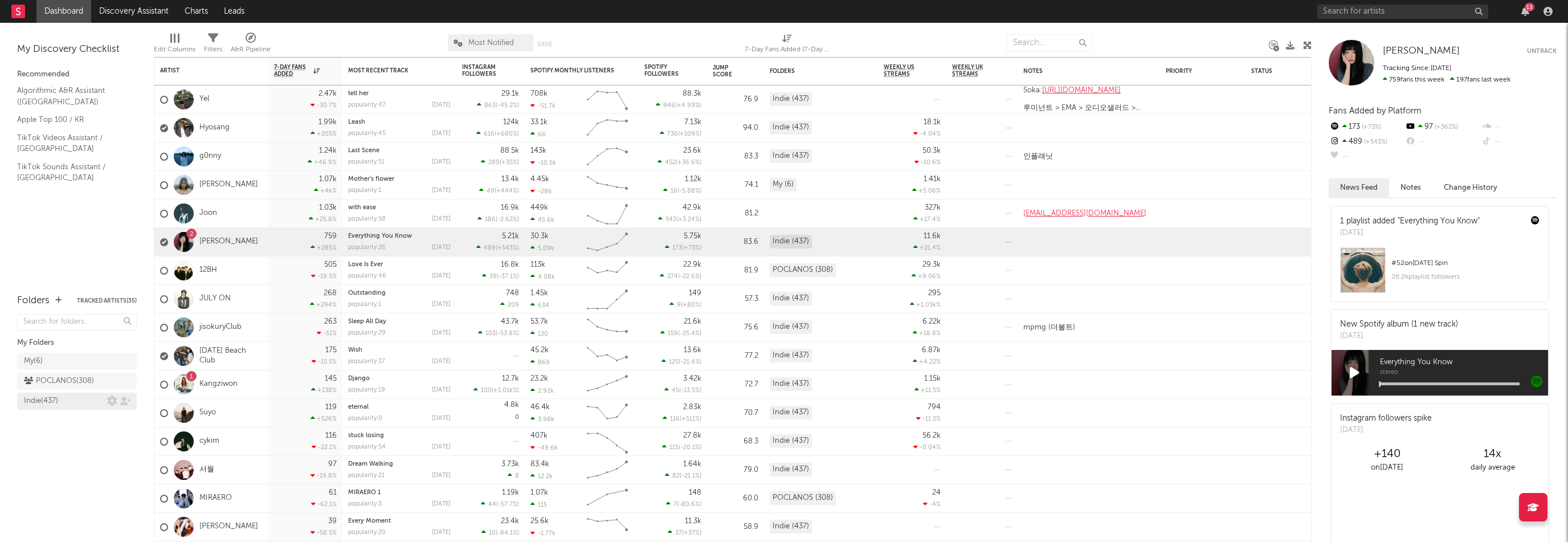
click at [41, 402] on div "Indie ( 437 )" at bounding box center [41, 401] width 34 height 13
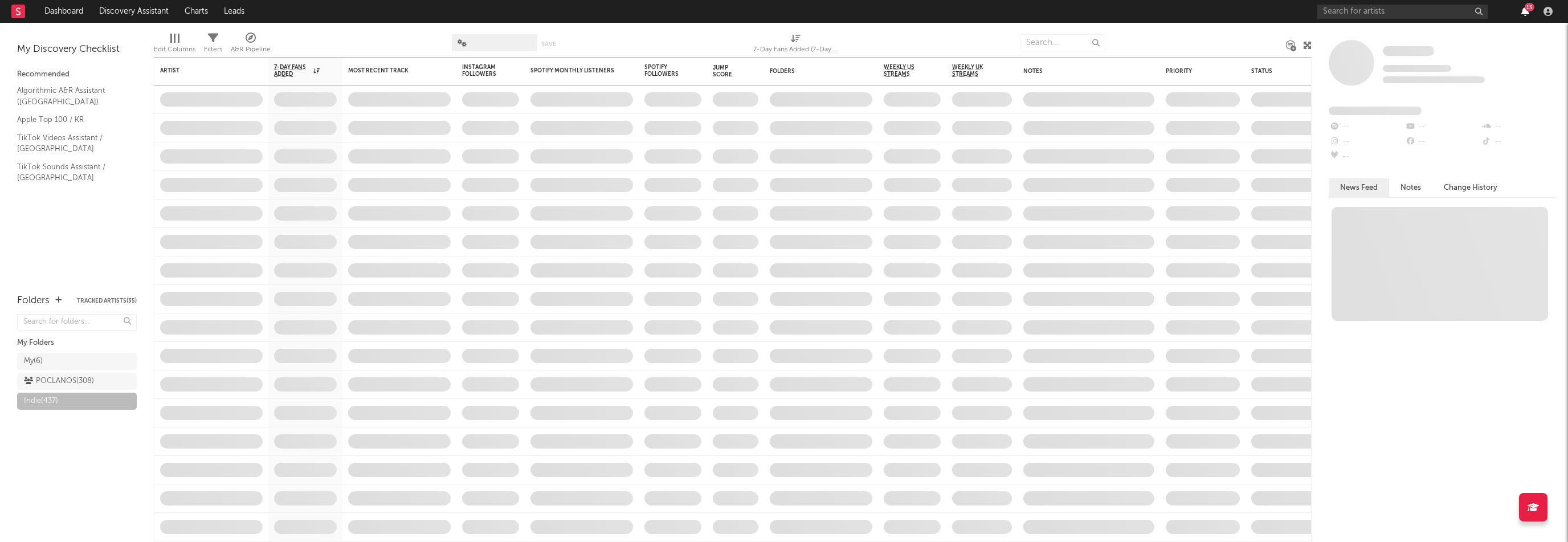
click at [1526, 13] on icon "button" at bounding box center [1525, 11] width 8 height 9
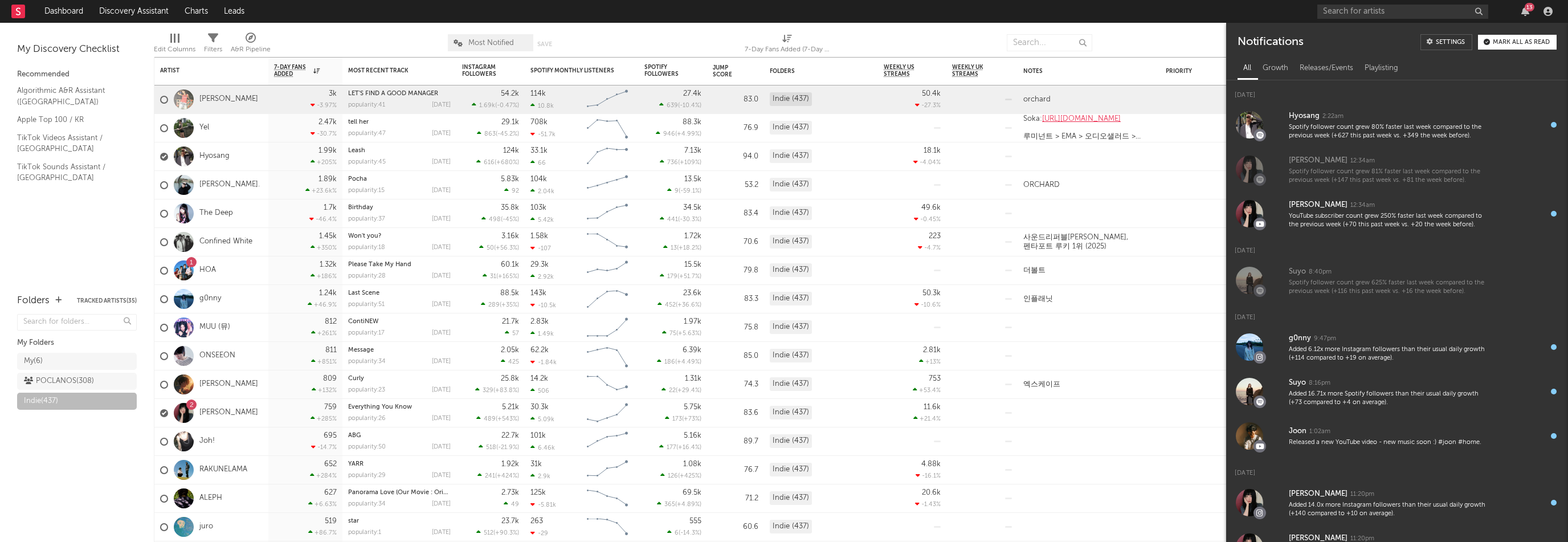
click at [1526, 8] on div "13" at bounding box center [1529, 7] width 10 height 9
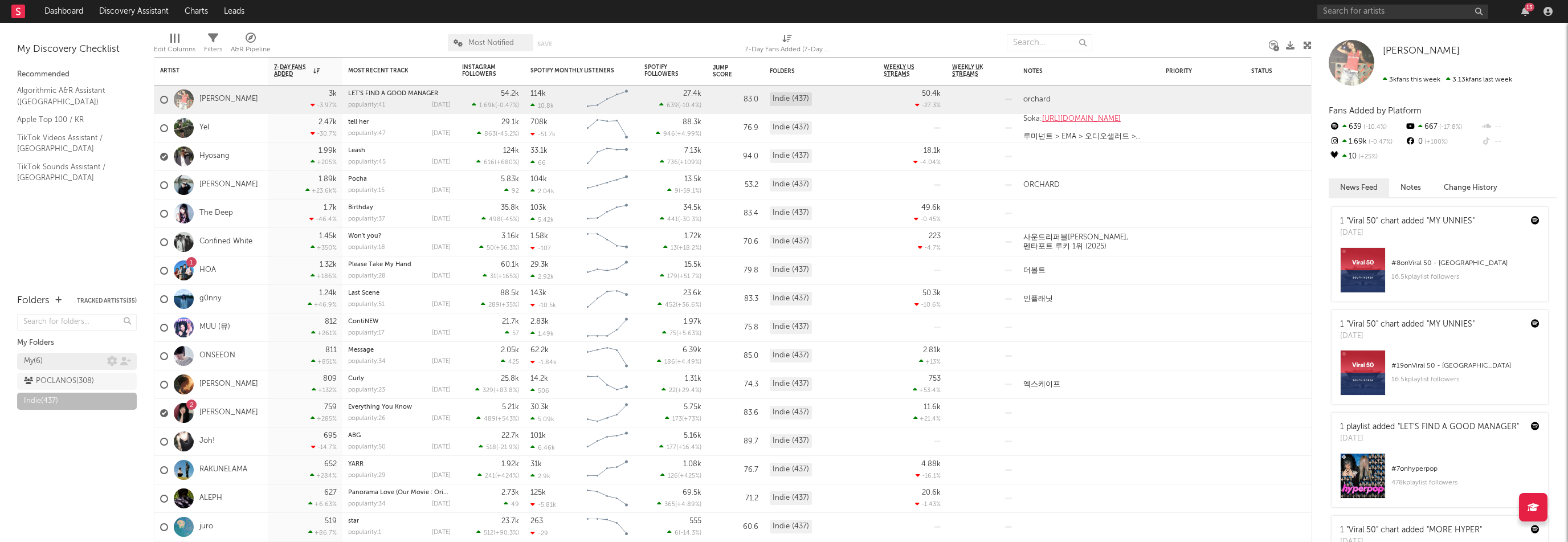
click at [66, 361] on div "My ( 6 )" at bounding box center [65, 361] width 83 height 13
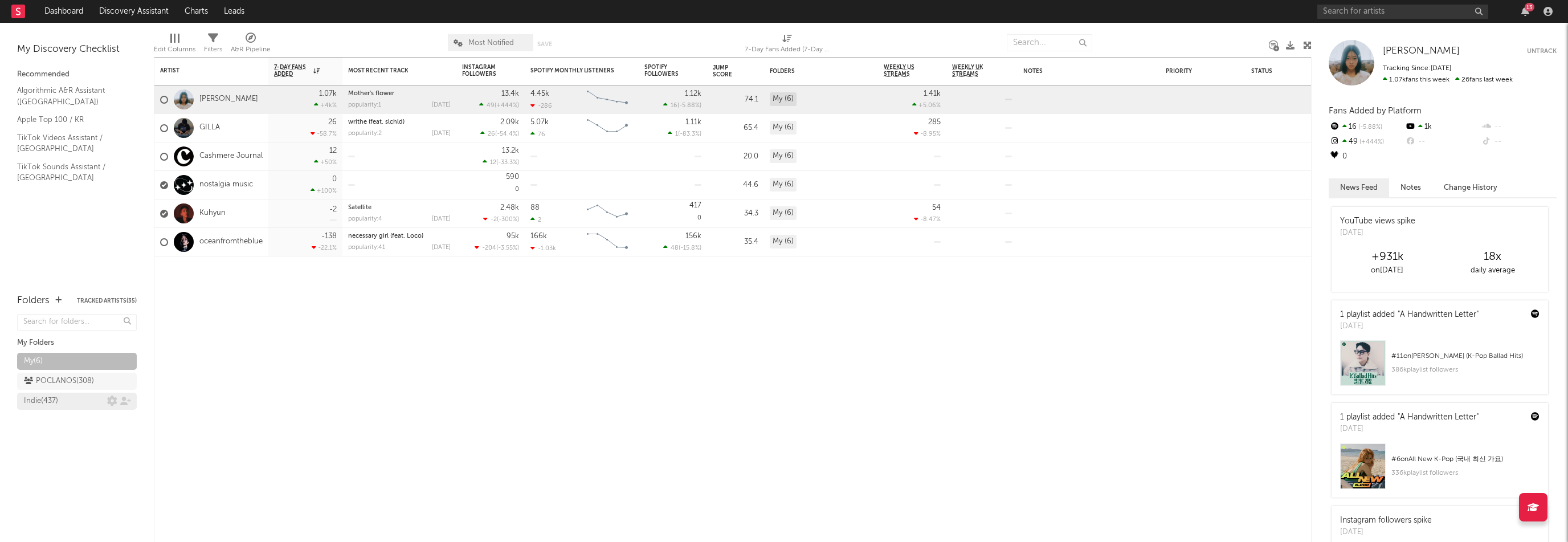
click at [56, 399] on div "Indie ( 437 )" at bounding box center [41, 401] width 34 height 13
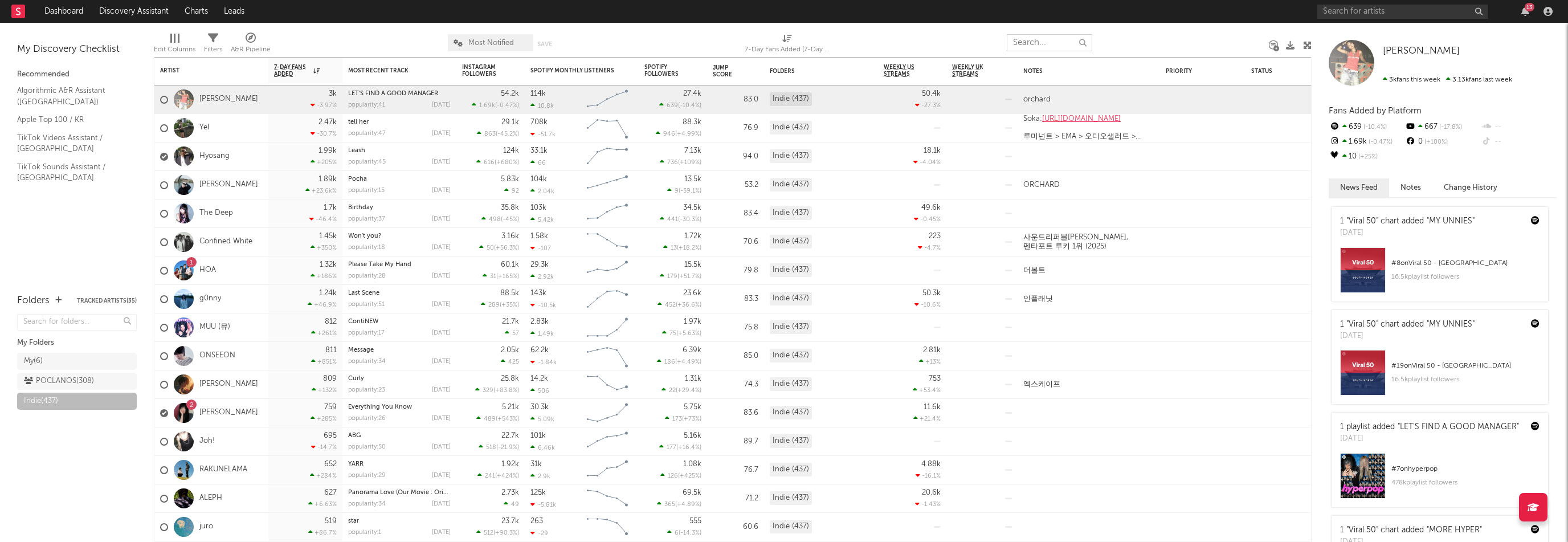
click at [1034, 39] on input "text" at bounding box center [1049, 42] width 86 height 17
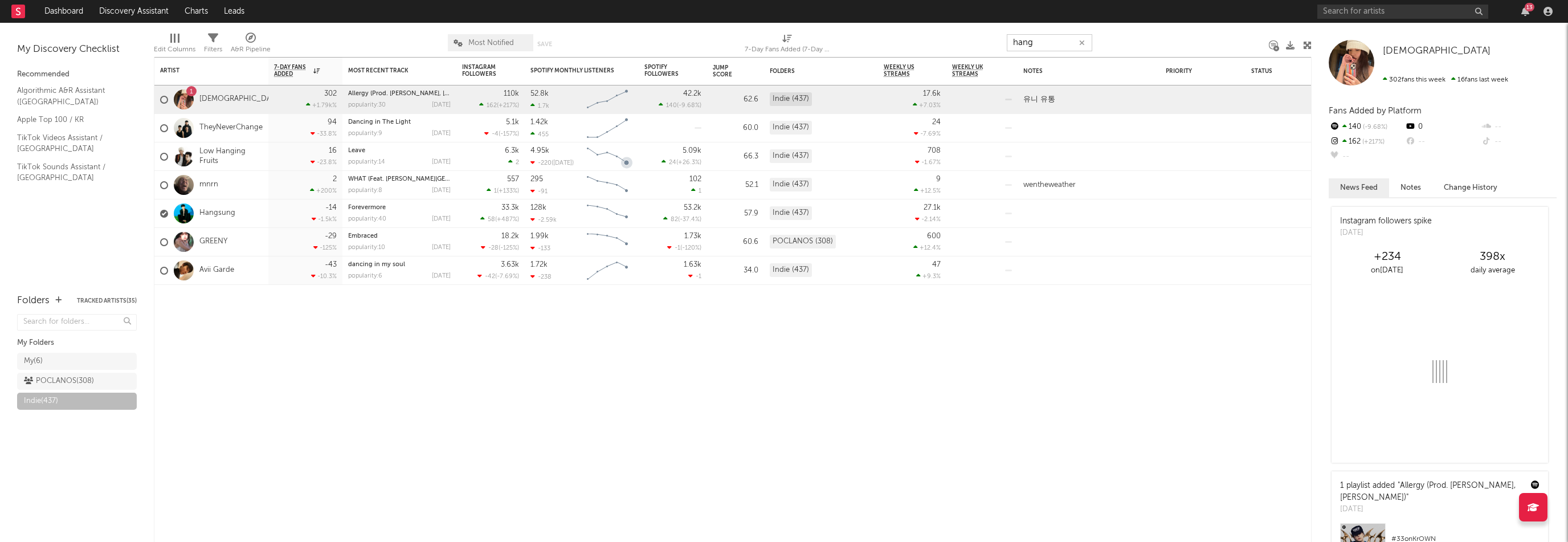
type input "hang"
click at [246, 218] on div "Hangsung" at bounding box center [211, 214] width 114 height 28
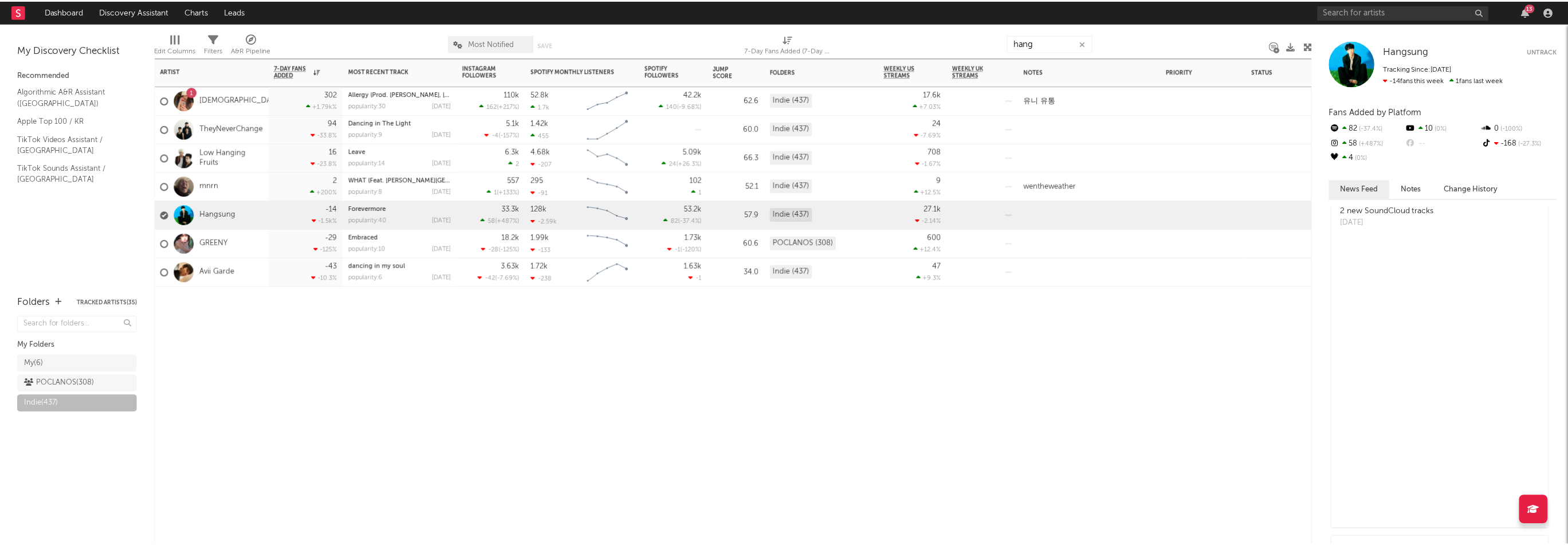
scroll to position [2209, 0]
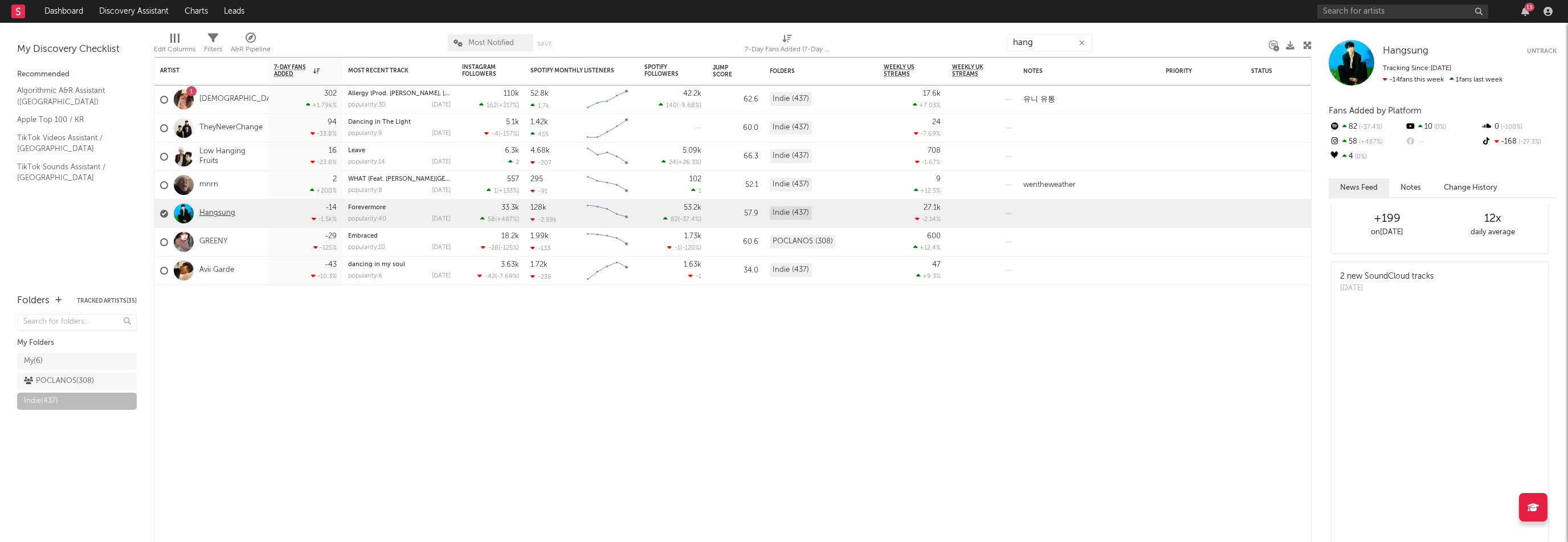
click at [227, 215] on link "Hangsung" at bounding box center [217, 213] width 36 height 10
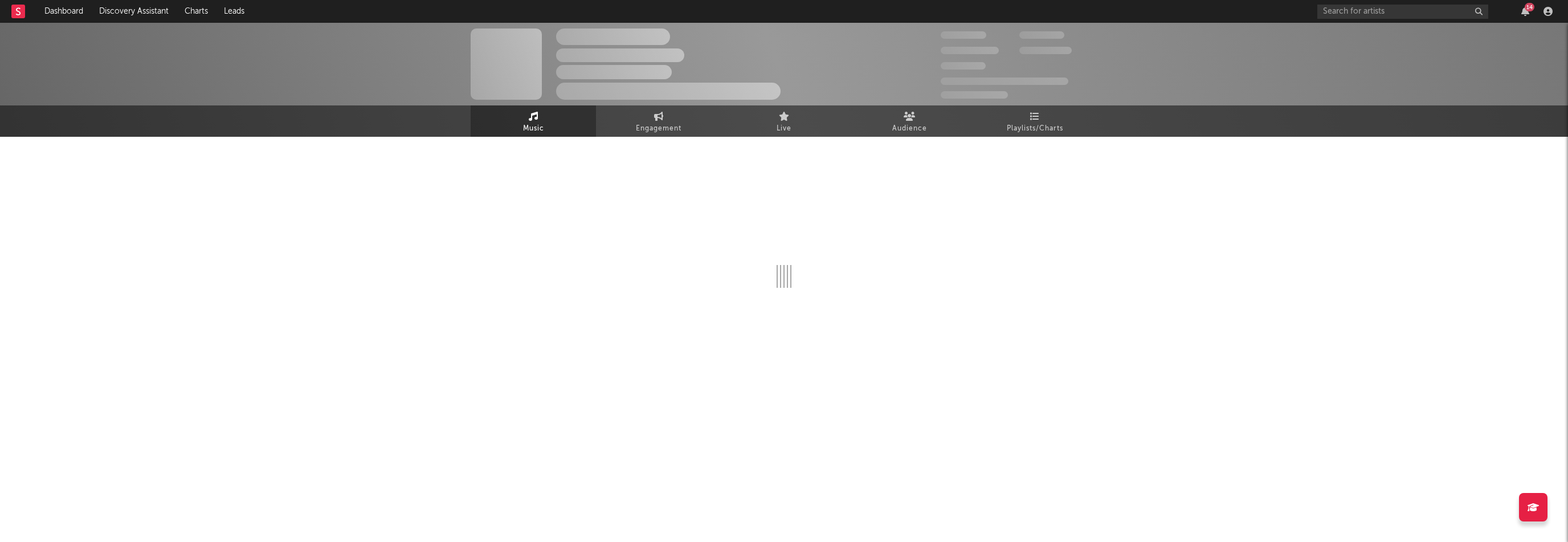
select select "6m"
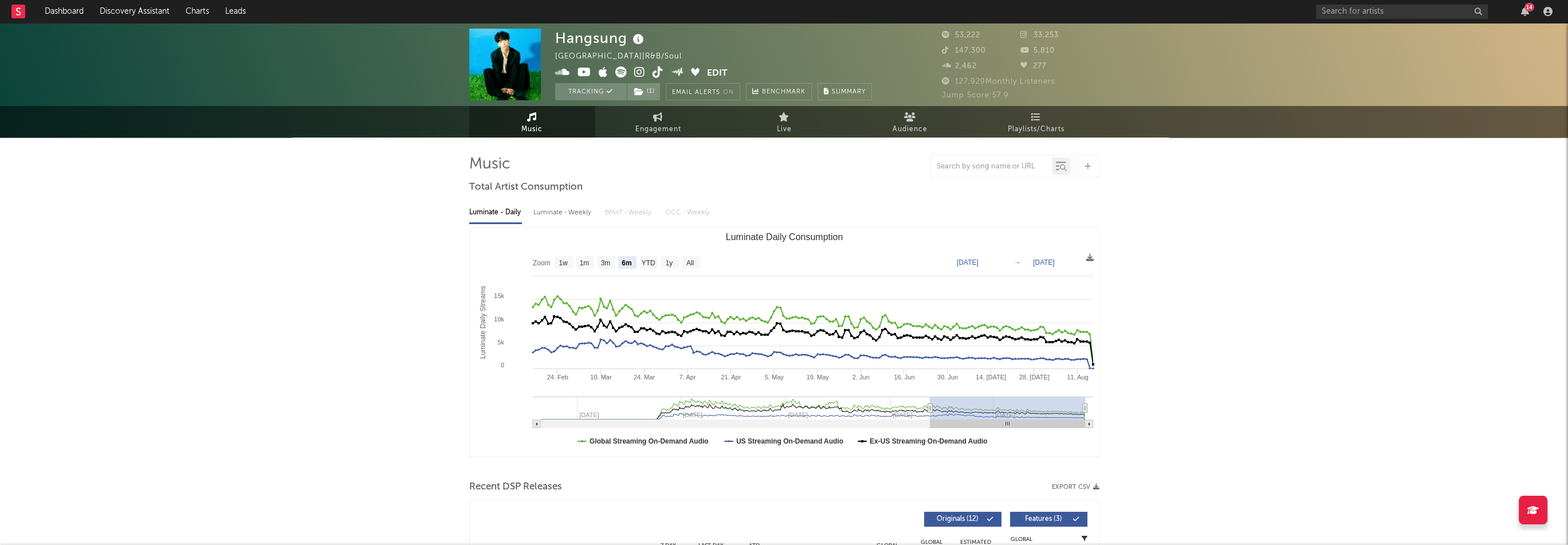
click at [636, 72] on icon at bounding box center [640, 72] width 11 height 12
click at [566, 69] on icon at bounding box center [563, 72] width 15 height 12
click at [676, 72] on icon at bounding box center [677, 72] width 13 height 9
click at [624, 68] on icon at bounding box center [620, 72] width 12 height 12
